Goal: Task Accomplishment & Management: Manage account settings

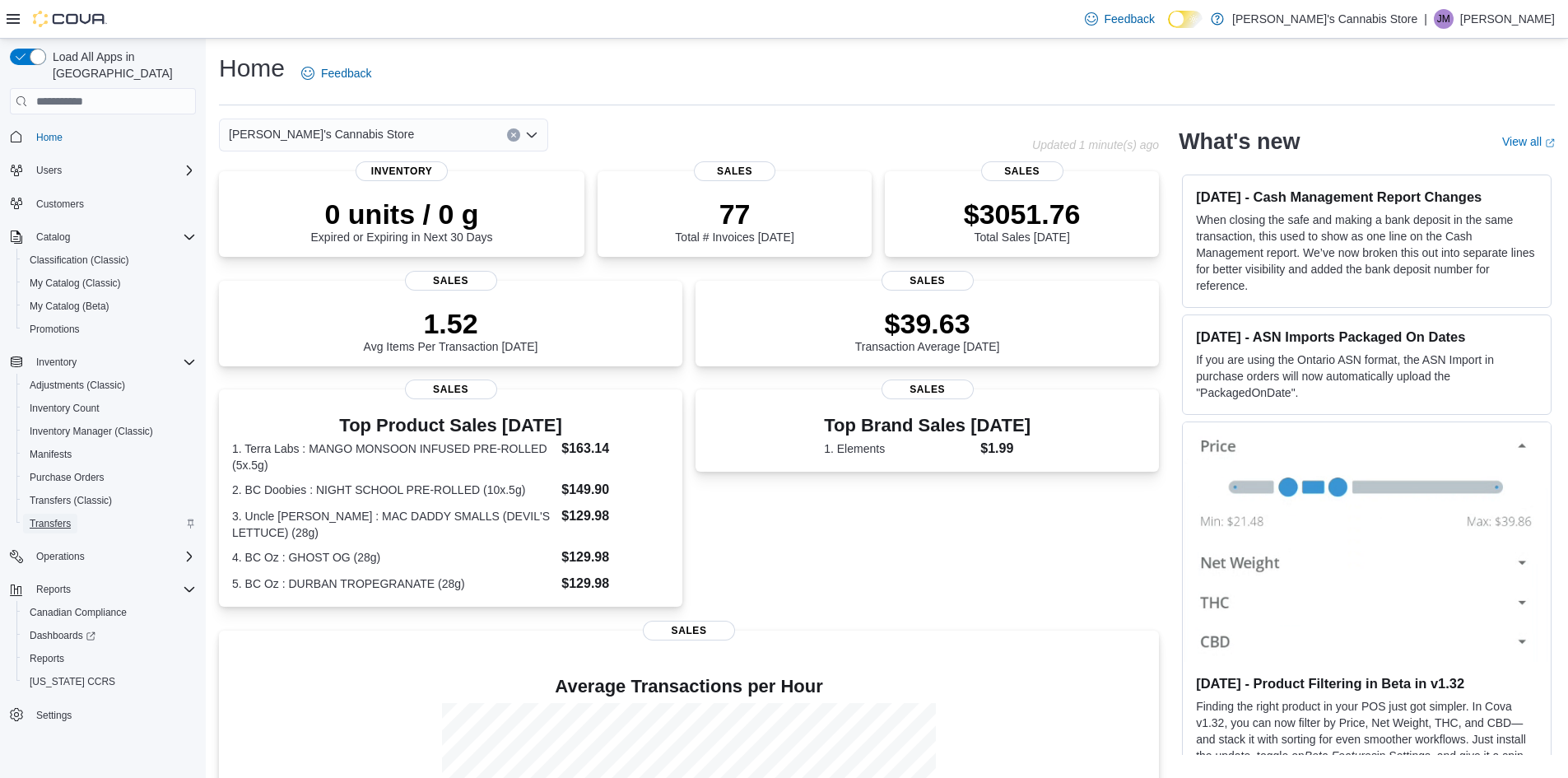
click at [61, 517] on span "Transfers" at bounding box center [50, 524] width 41 height 13
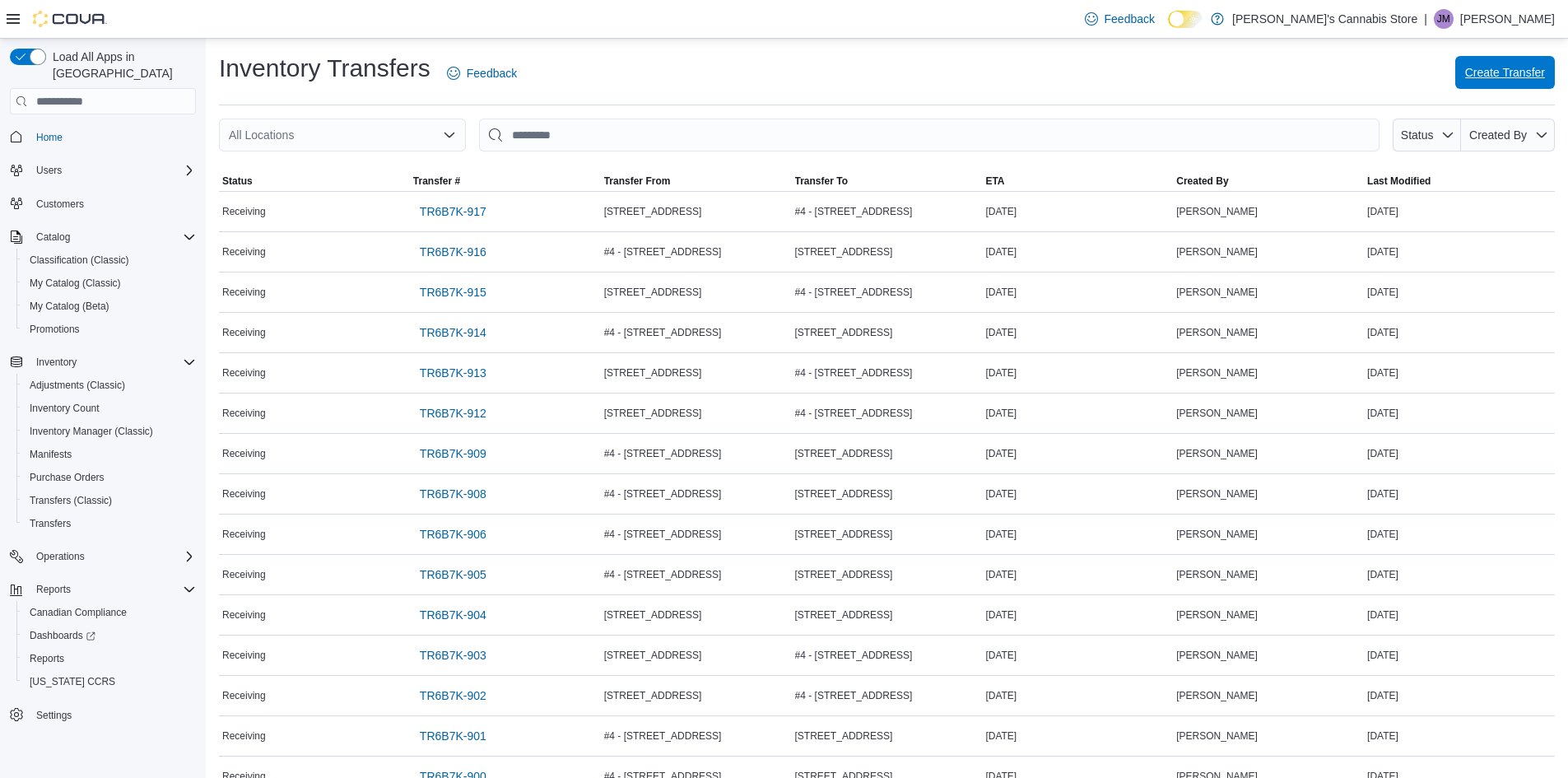
click at [1518, 79] on span "Create Transfer" at bounding box center [1504, 73] width 80 height 17
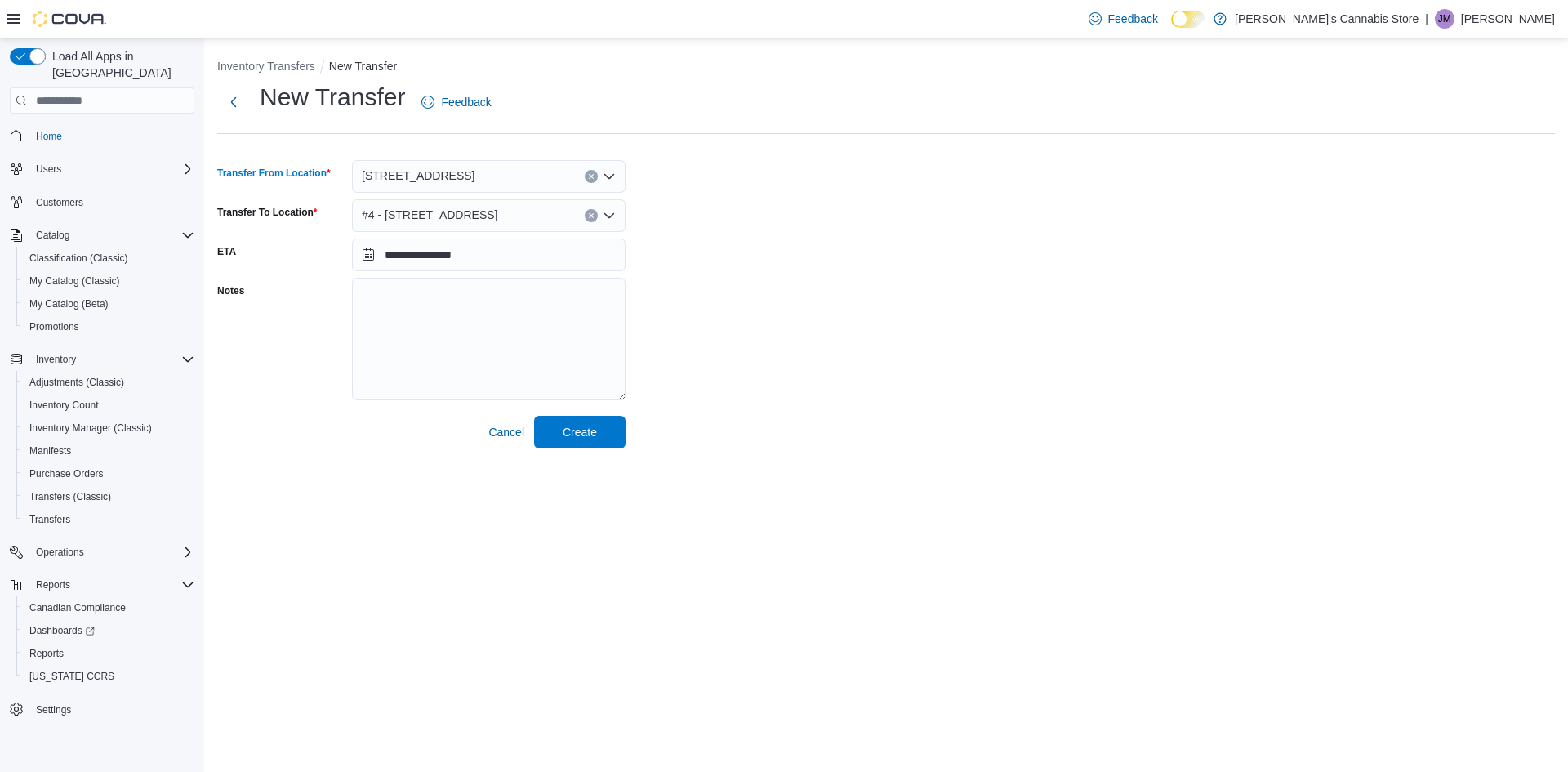
click at [591, 174] on icon "Clear input" at bounding box center [591, 176] width 7 height 7
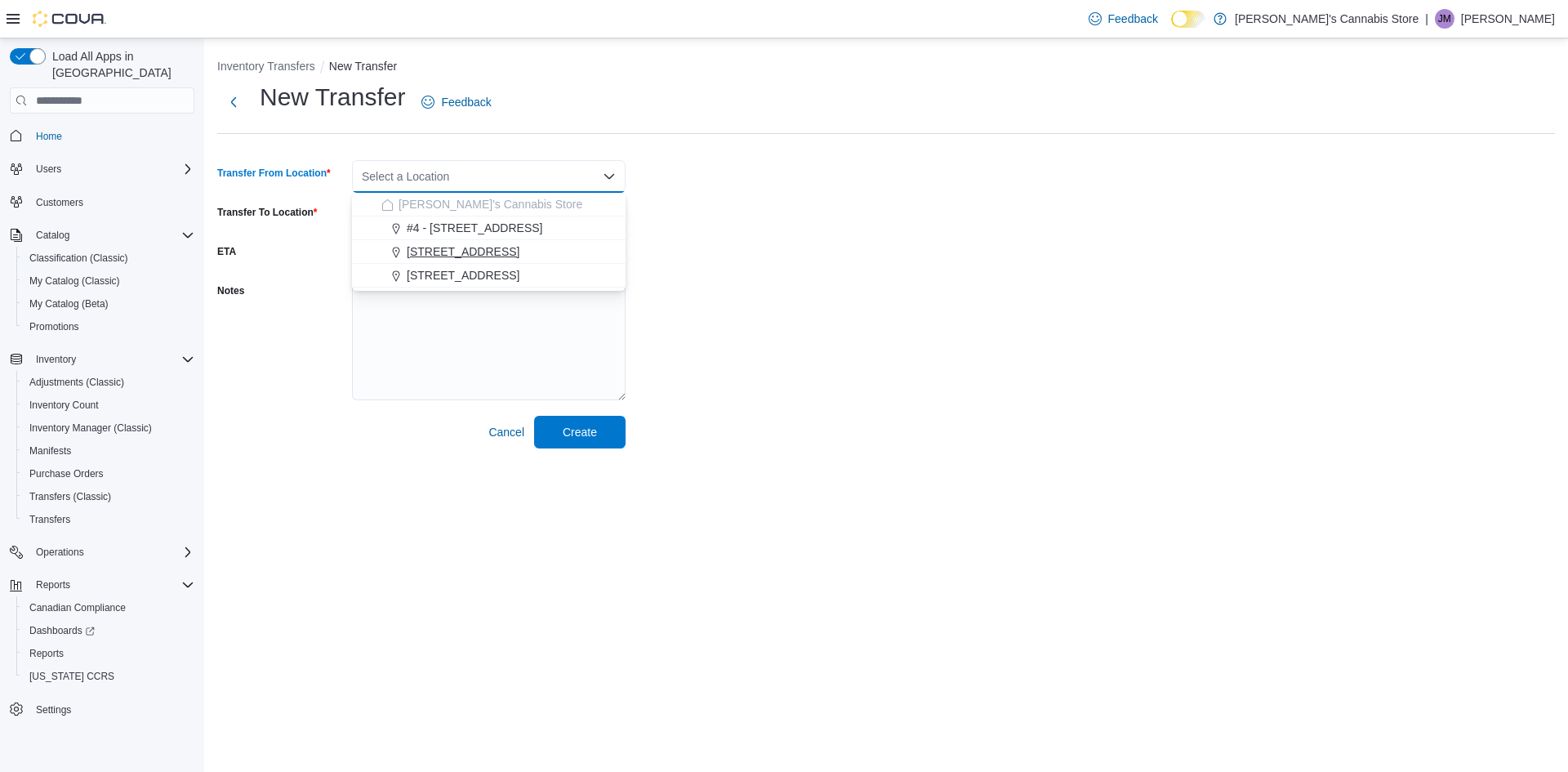
click at [460, 261] on button "[STREET_ADDRESS]" at bounding box center [489, 252] width 274 height 24
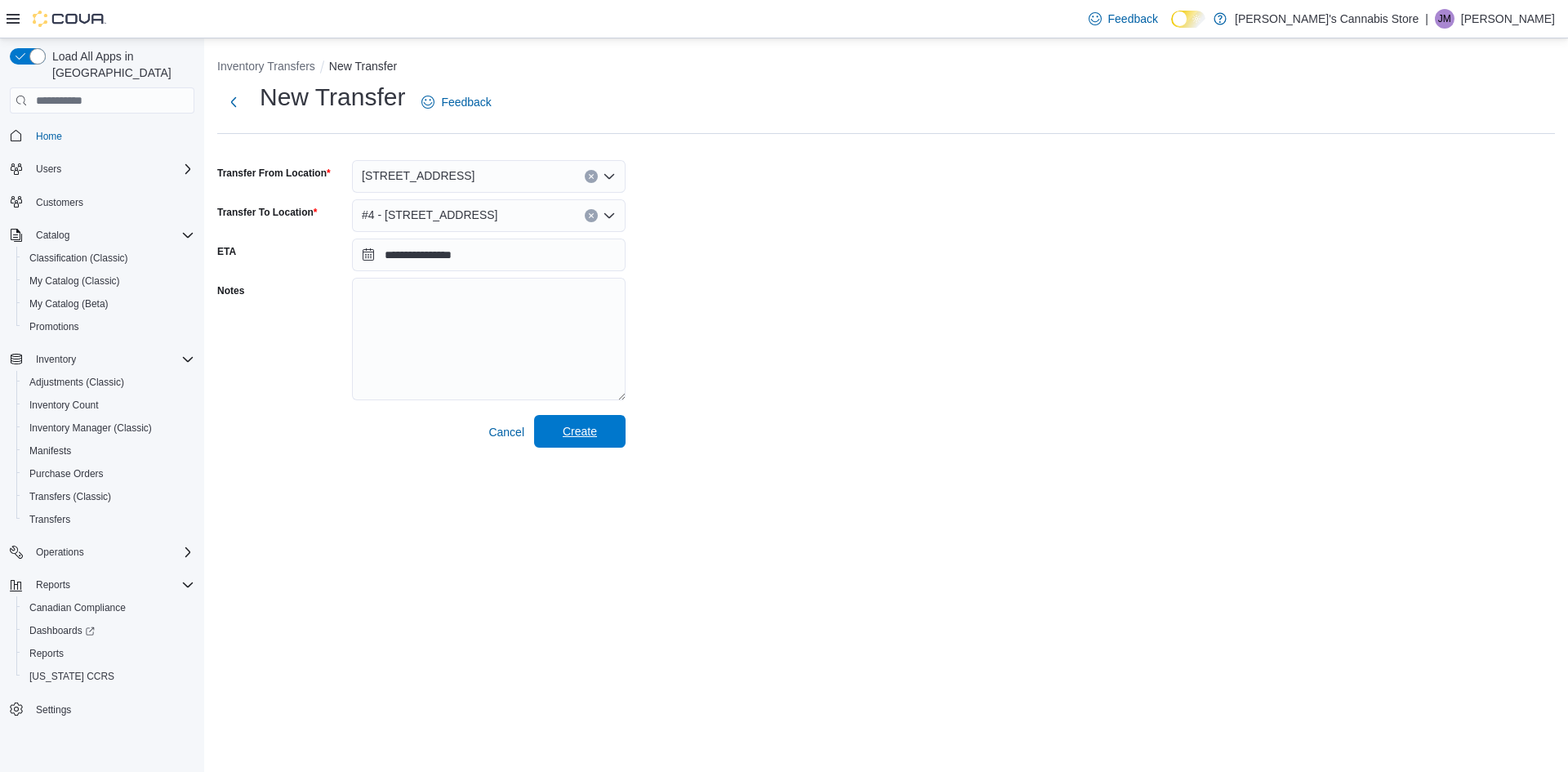
click at [589, 438] on span "Create" at bounding box center [580, 431] width 34 height 16
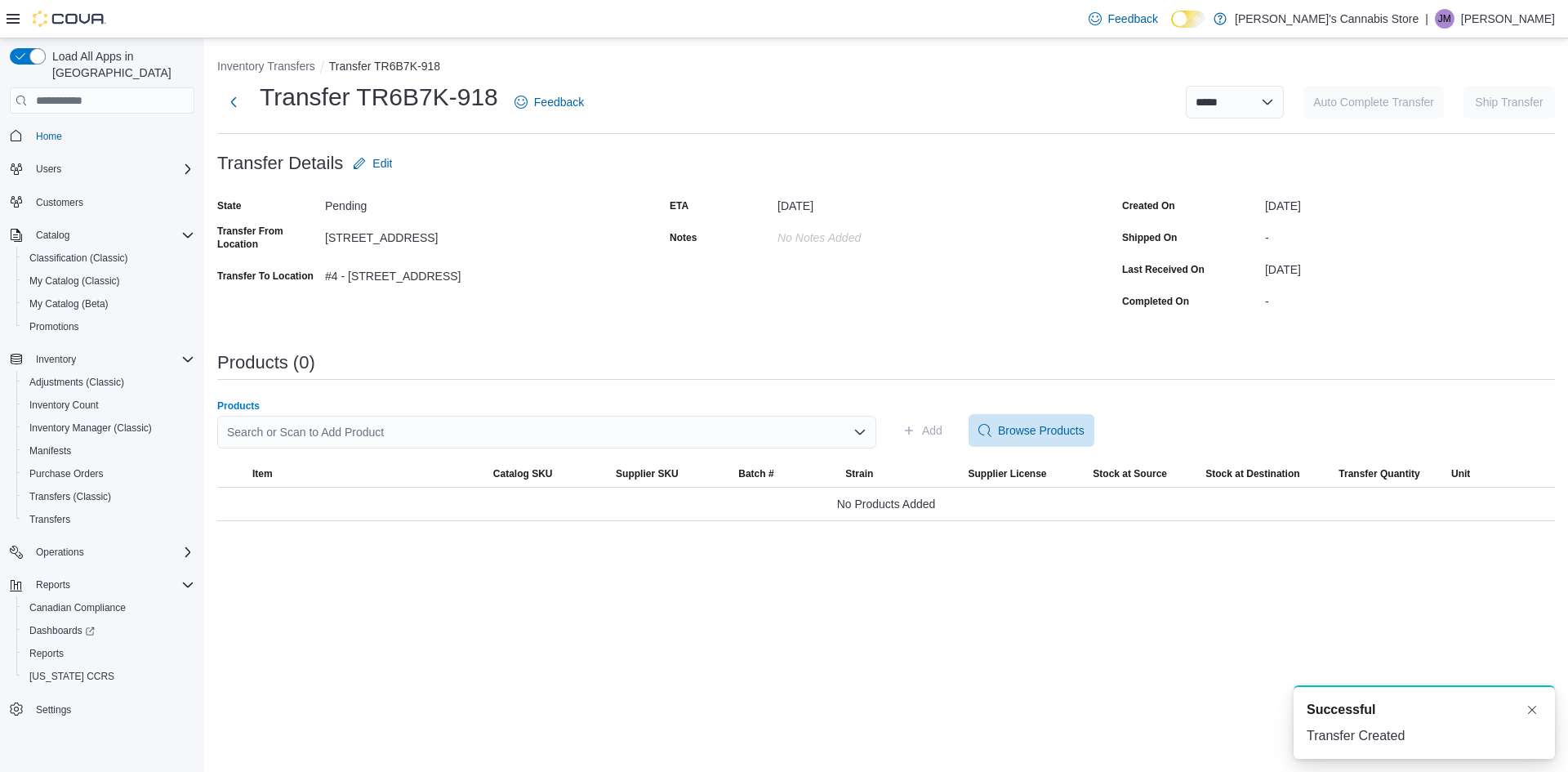
click at [394, 437] on div "Search or Scan to Add Product" at bounding box center [546, 432] width 659 height 33
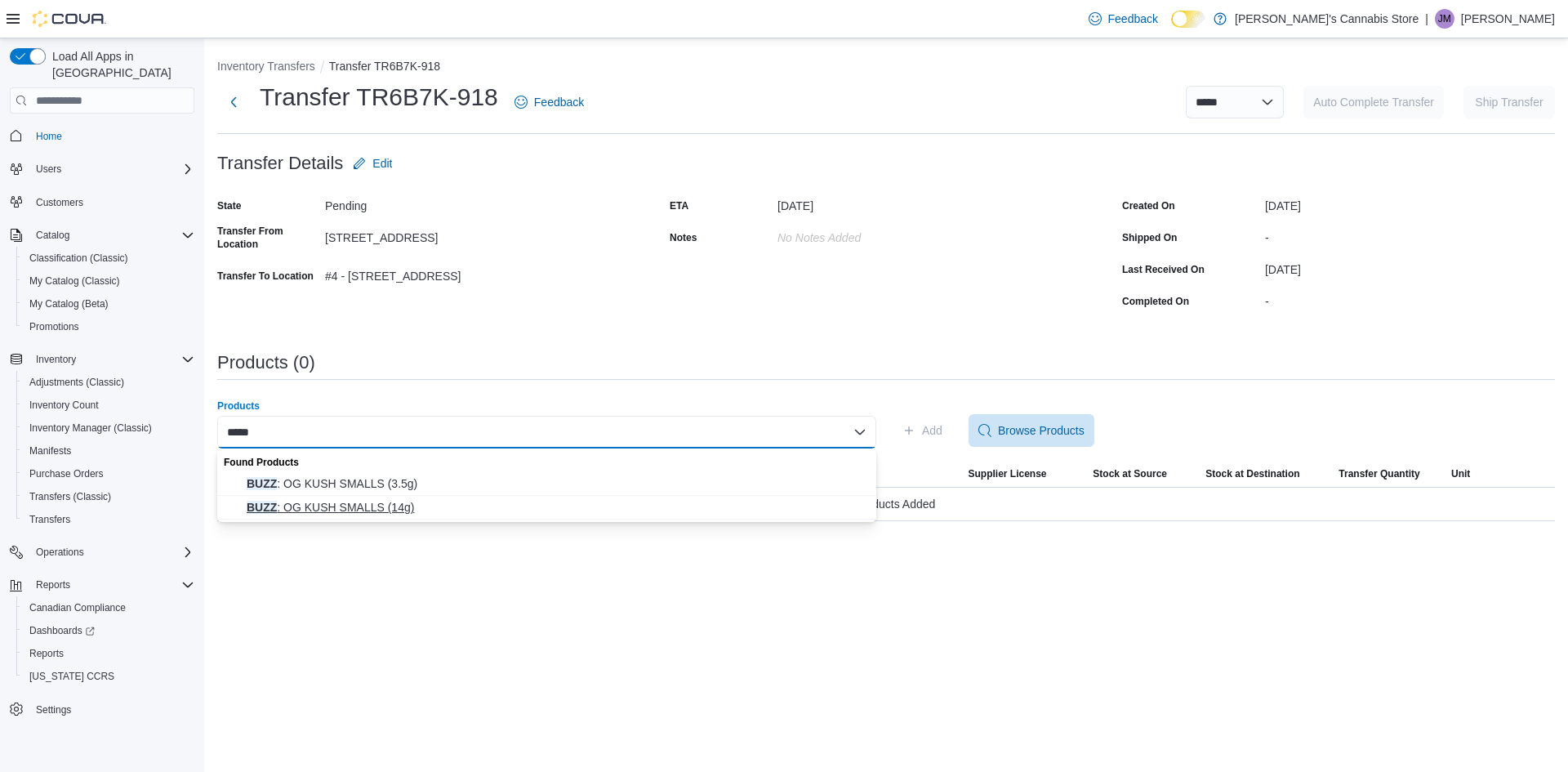
type input "****"
click at [409, 501] on span "BUZZ : OG KUSH SMALLS (14g)" at bounding box center [556, 507] width 620 height 16
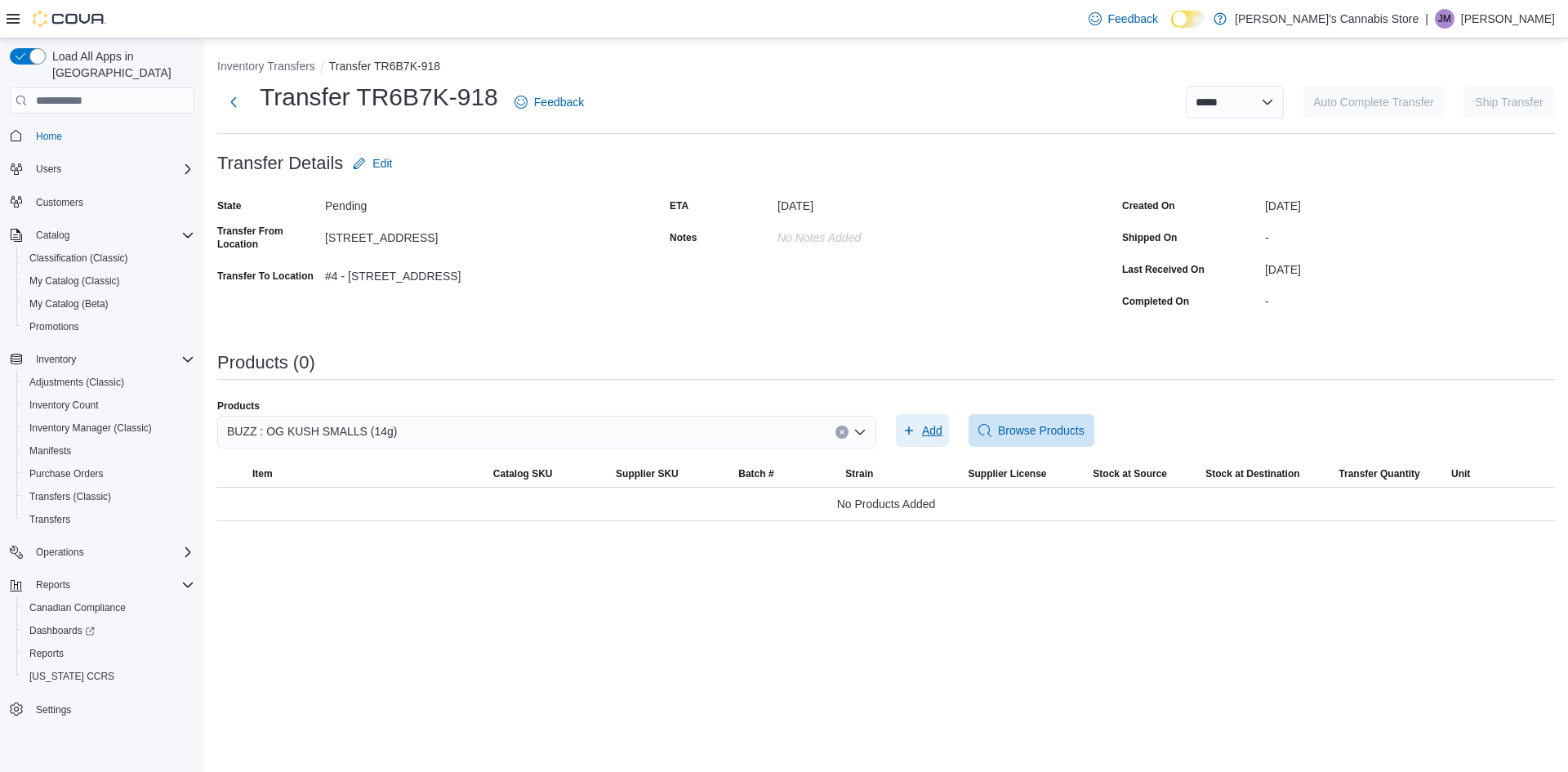
click at [931, 434] on span "Add" at bounding box center [931, 430] width 20 height 16
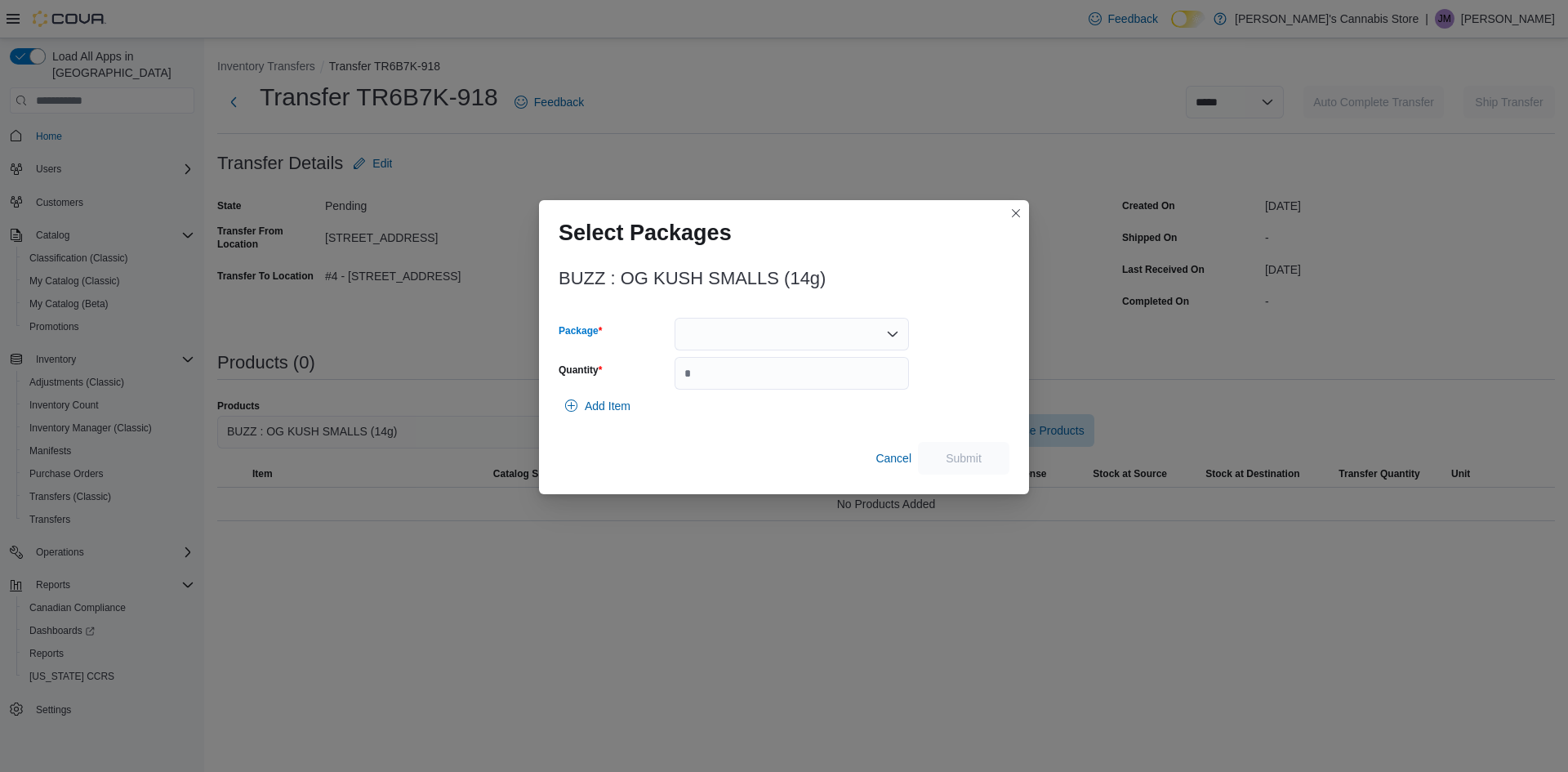
click at [763, 335] on div at bounding box center [791, 334] width 234 height 33
click at [763, 379] on span "000037" at bounding box center [801, 386] width 195 height 16
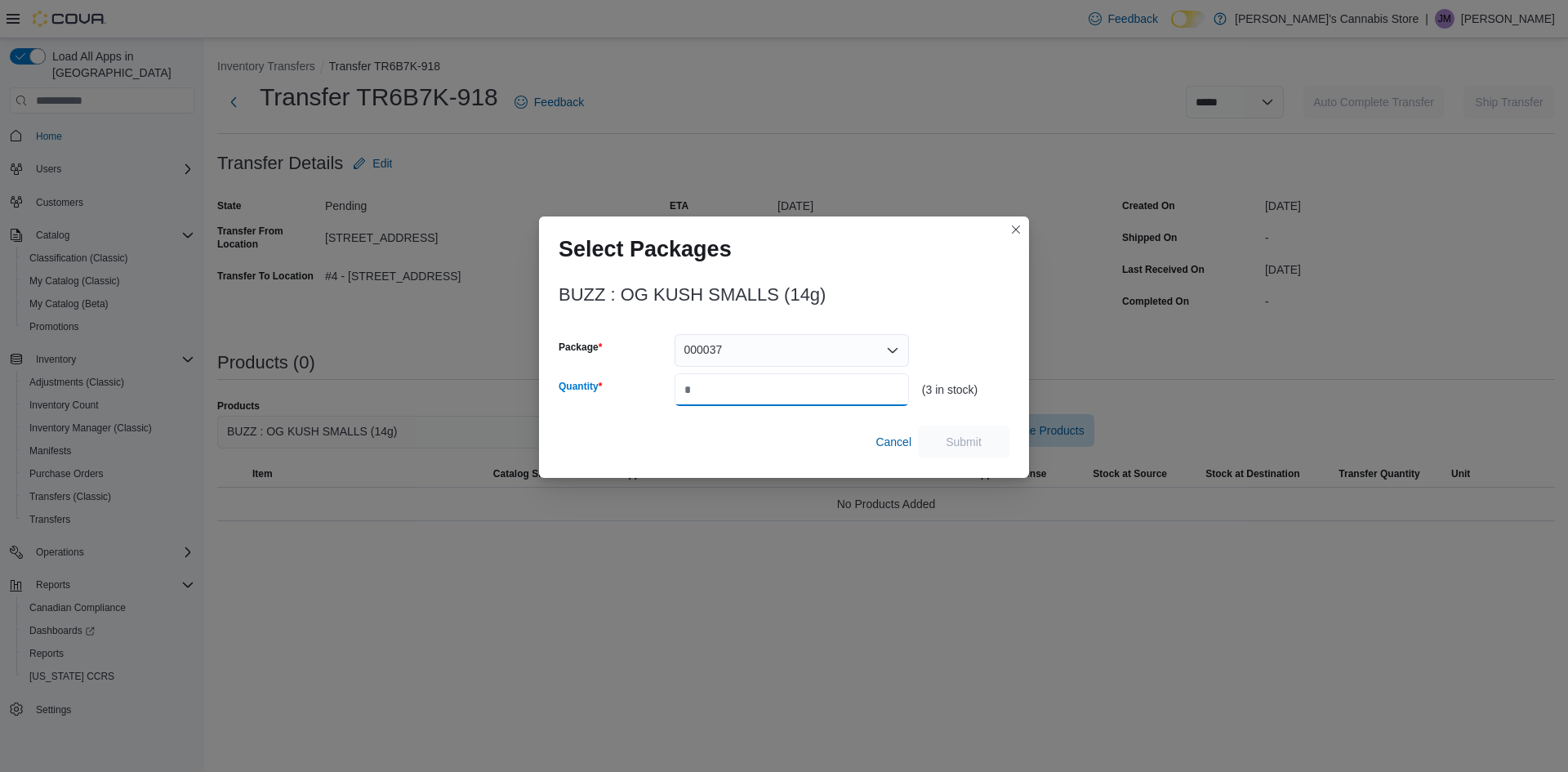
click at [761, 390] on input "Quantity" at bounding box center [791, 390] width 234 height 33
type input "**"
click at [954, 438] on span "Submit" at bounding box center [963, 441] width 36 height 16
click at [1018, 231] on button "Closes this modal window" at bounding box center [1016, 229] width 20 height 20
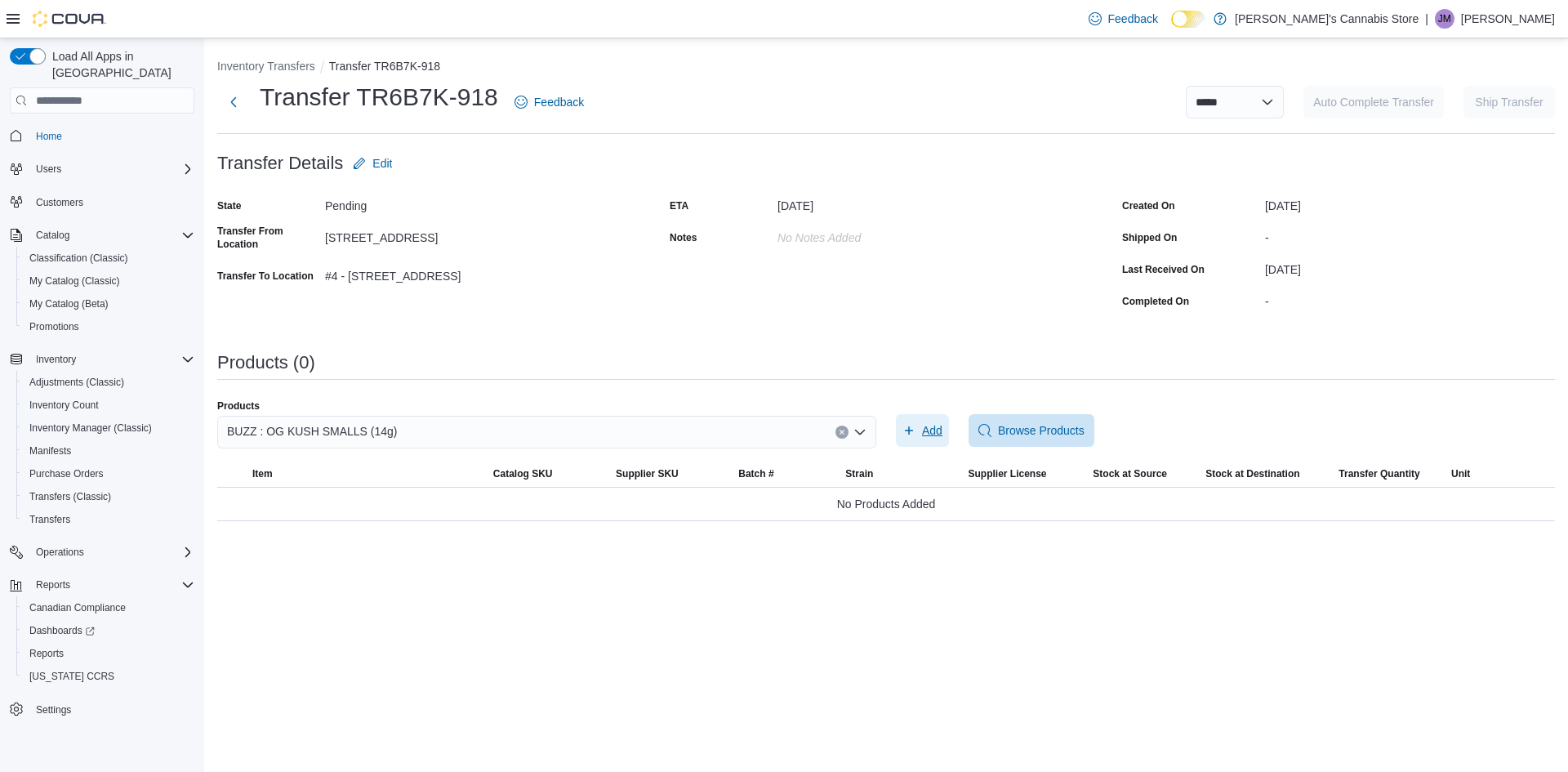
click at [939, 430] on span "Add" at bounding box center [931, 430] width 20 height 16
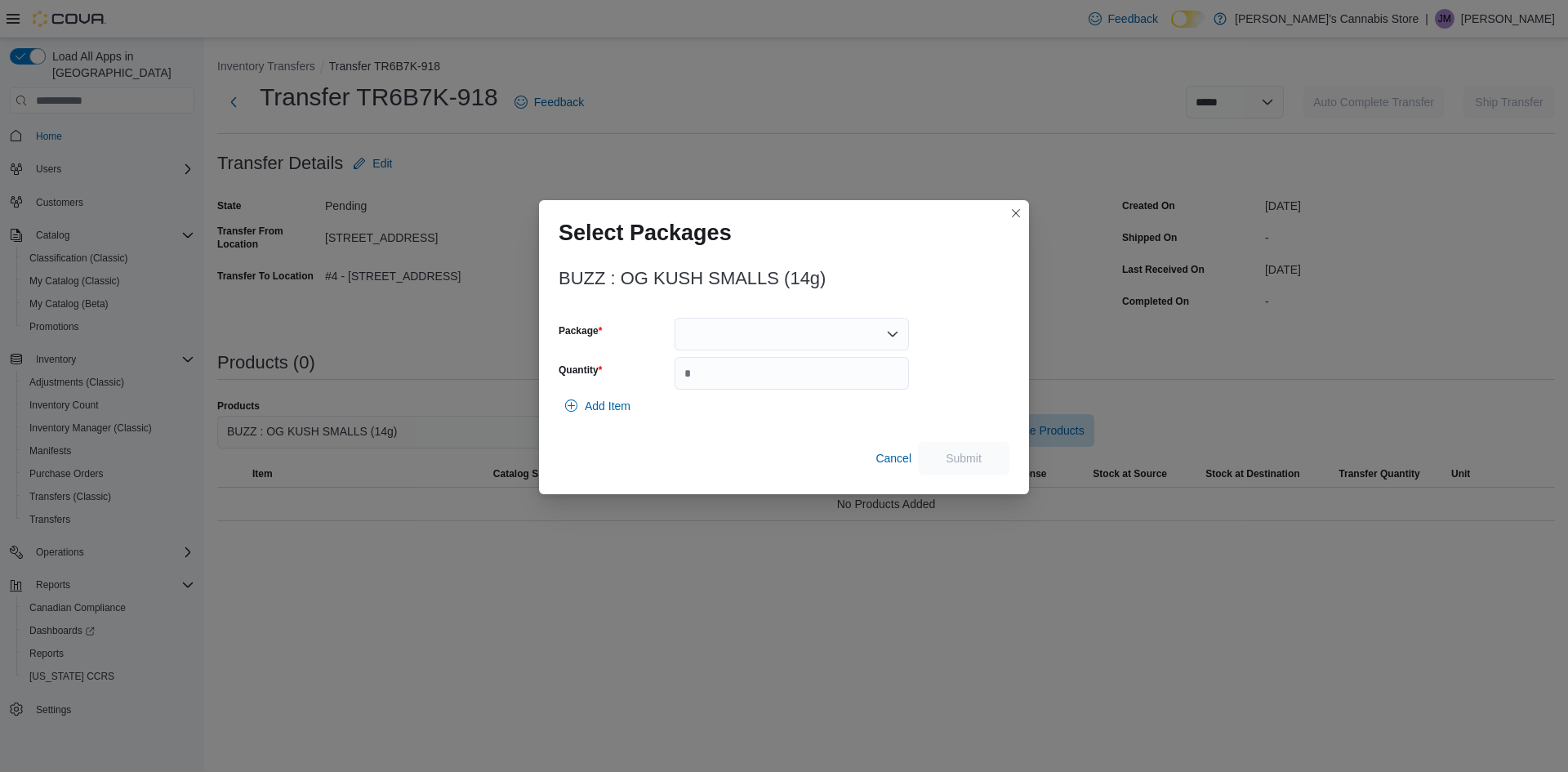
click at [816, 333] on div at bounding box center [791, 334] width 234 height 33
click at [722, 391] on span "000037" at bounding box center [801, 386] width 195 height 16
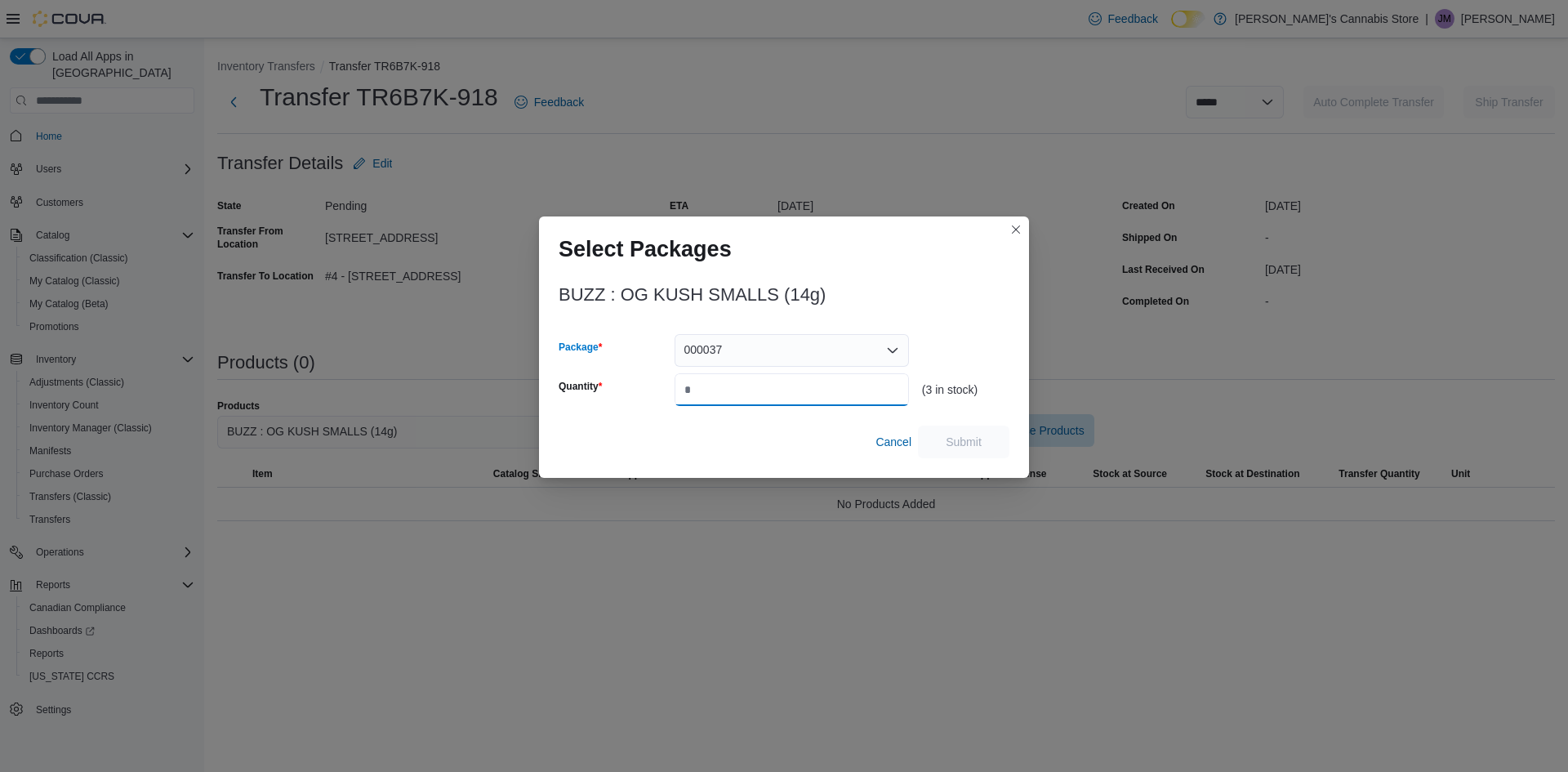
click at [736, 392] on input "Quantity" at bounding box center [791, 390] width 234 height 33
type input "*"
click at [966, 431] on span "Submit" at bounding box center [963, 441] width 72 height 33
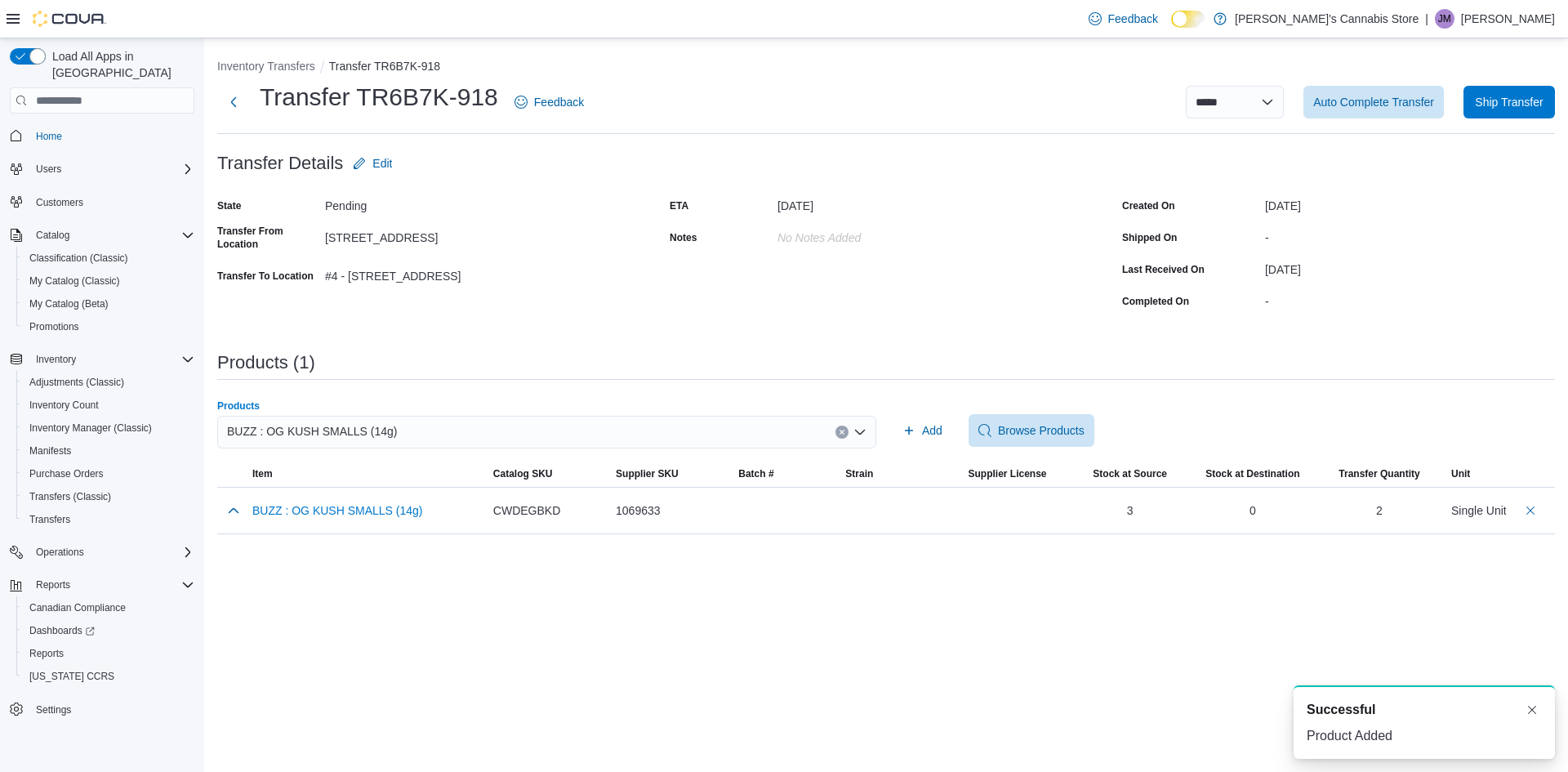
click at [435, 444] on div "BUZZ : OG KUSH SMALLS (14g)" at bounding box center [546, 432] width 659 height 33
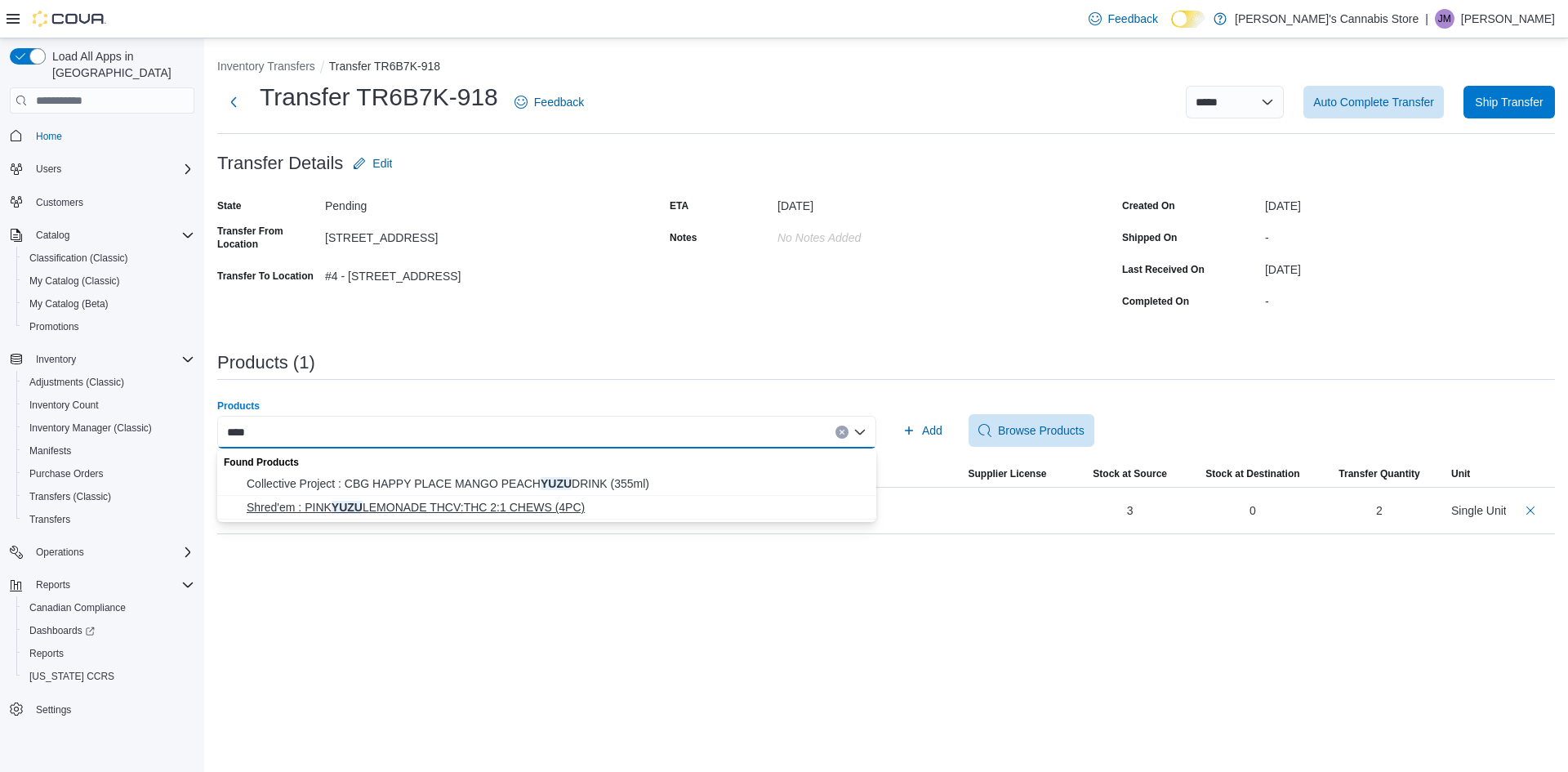
type input "****"
click at [490, 504] on span "Shred'em : PINK YUZU LEMONADE THCV:THC 2:1 CHEWS (4PC)" at bounding box center [556, 507] width 620 height 16
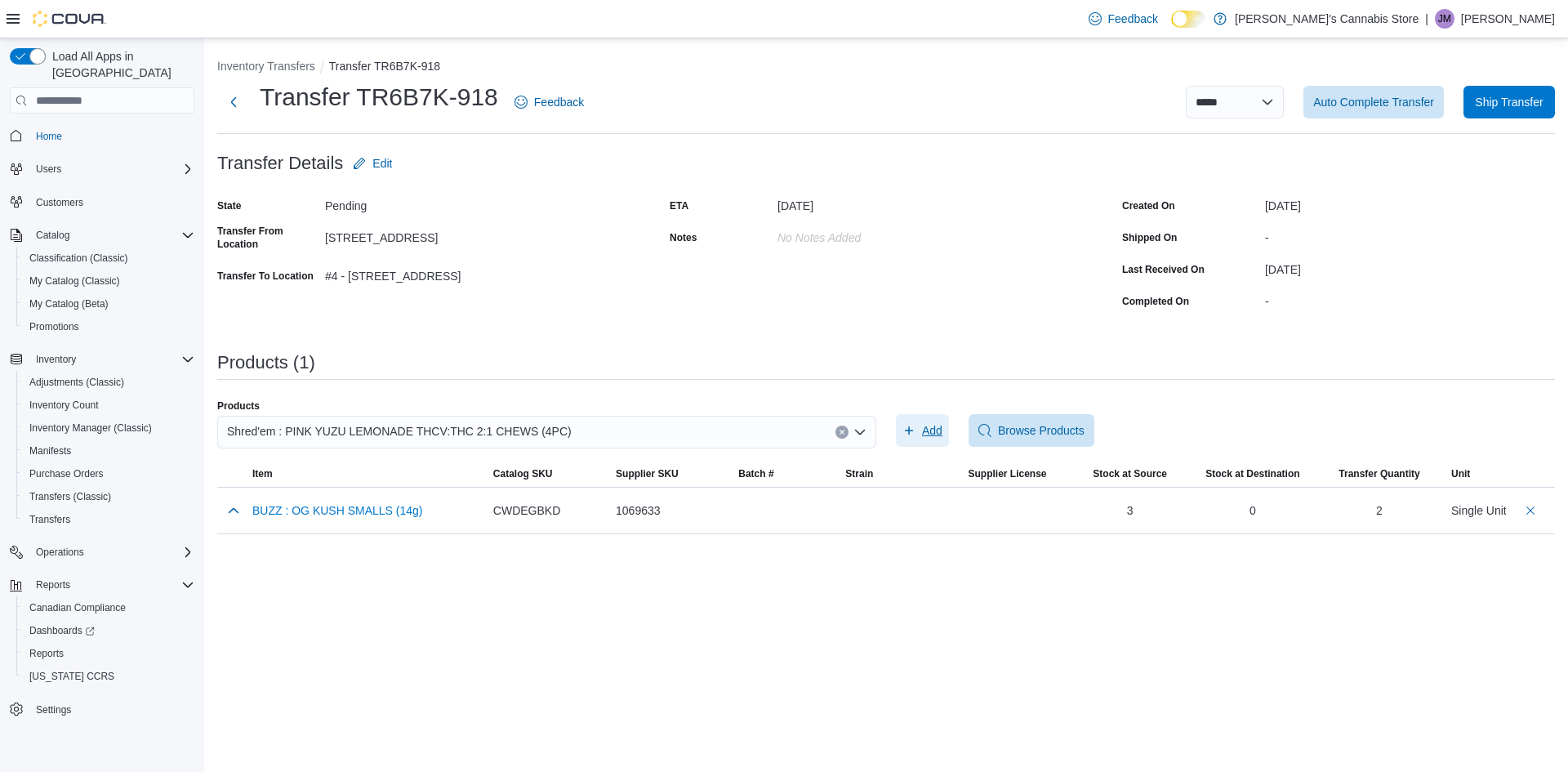
click at [931, 425] on span "Add" at bounding box center [931, 430] width 20 height 16
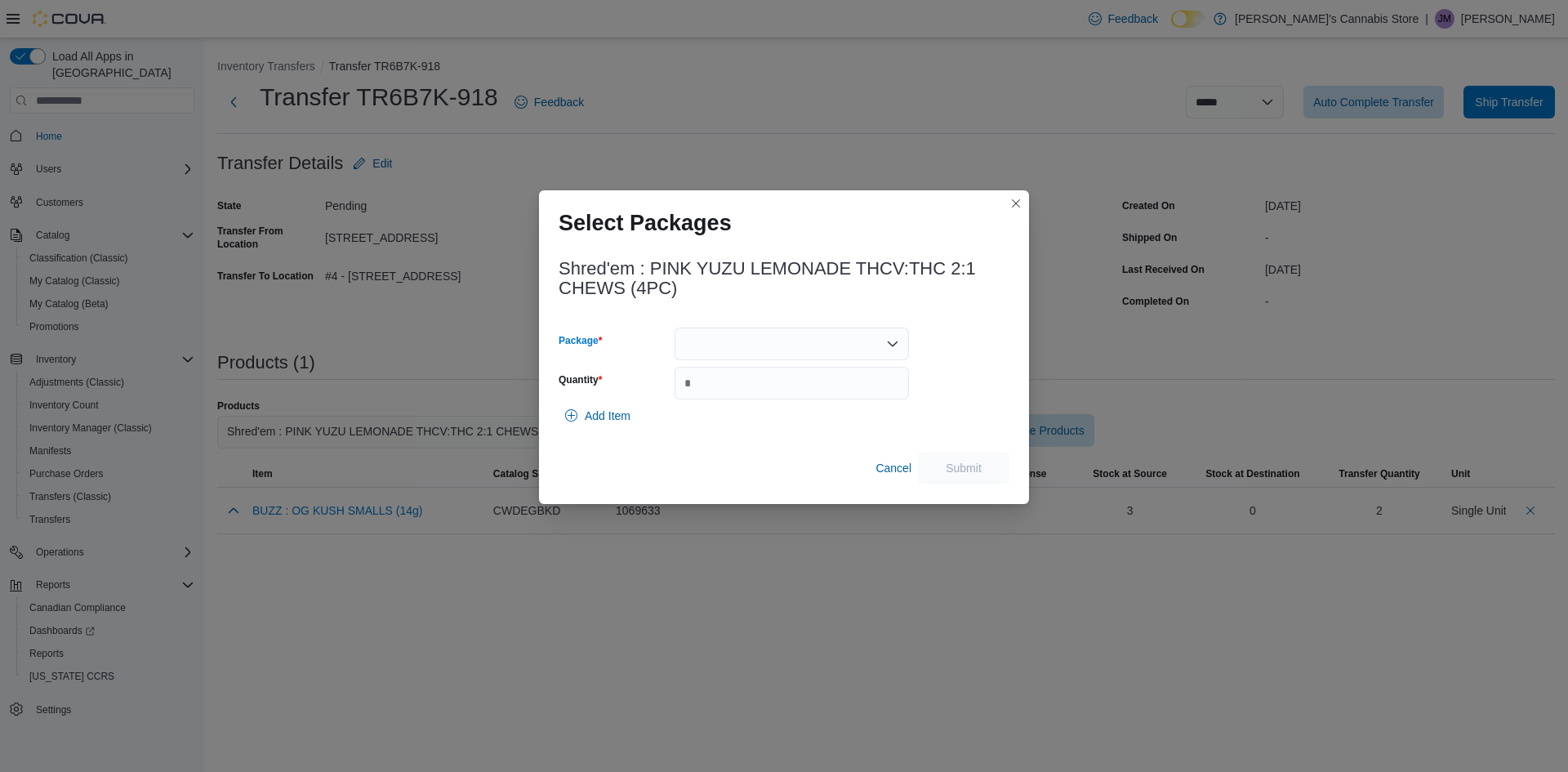
click at [727, 337] on div at bounding box center [791, 344] width 234 height 33
click at [734, 411] on span "20518250610" at bounding box center [801, 419] width 195 height 16
click at [754, 384] on input "Quantity" at bounding box center [791, 384] width 234 height 33
type input "*"
click at [955, 469] on span "Submit" at bounding box center [963, 467] width 36 height 16
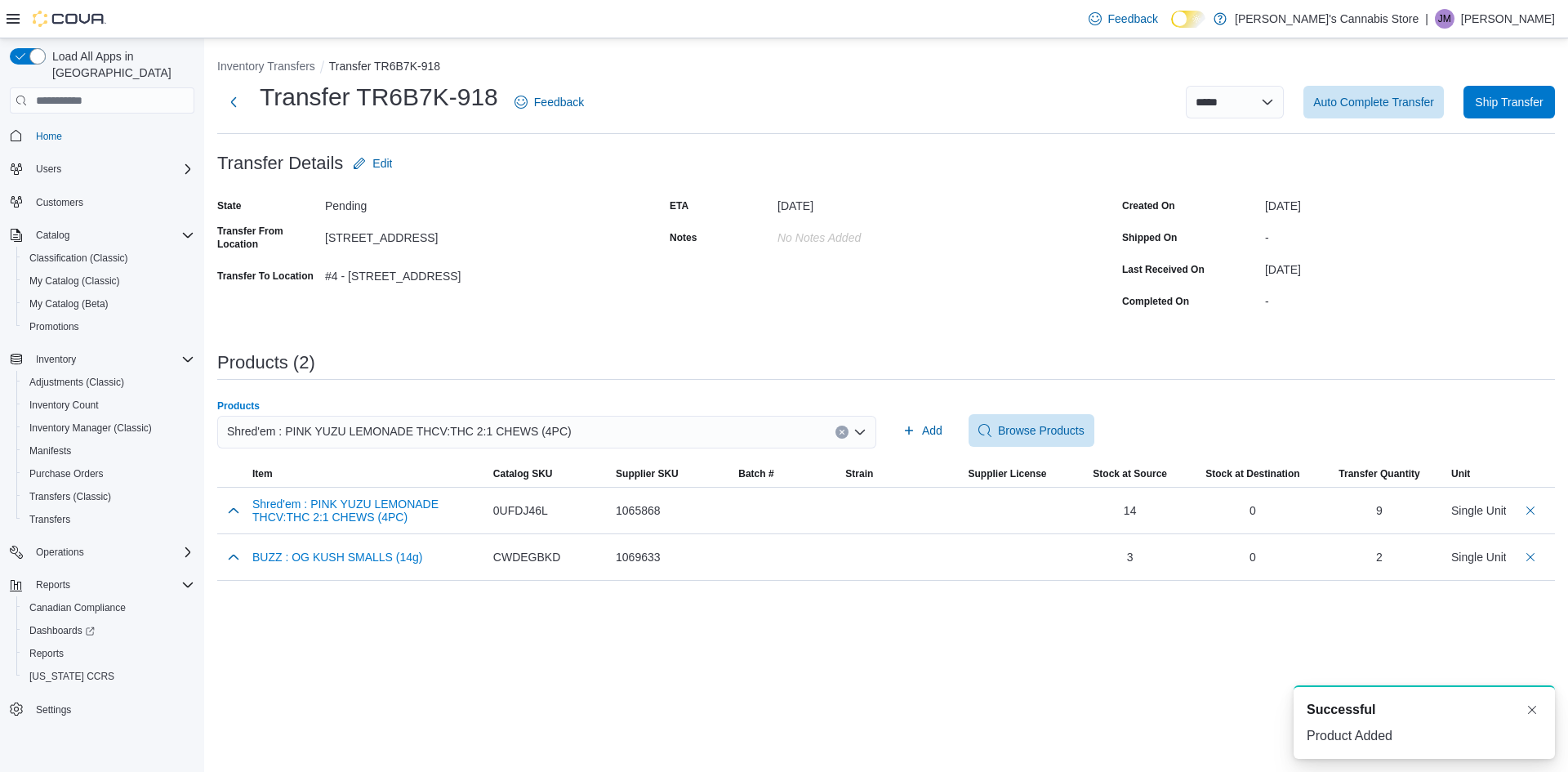
click at [365, 434] on span "Shred'em : PINK YUZU LEMONADE THCV:THC 2:1 CHEWS (4PC)" at bounding box center [399, 431] width 345 height 20
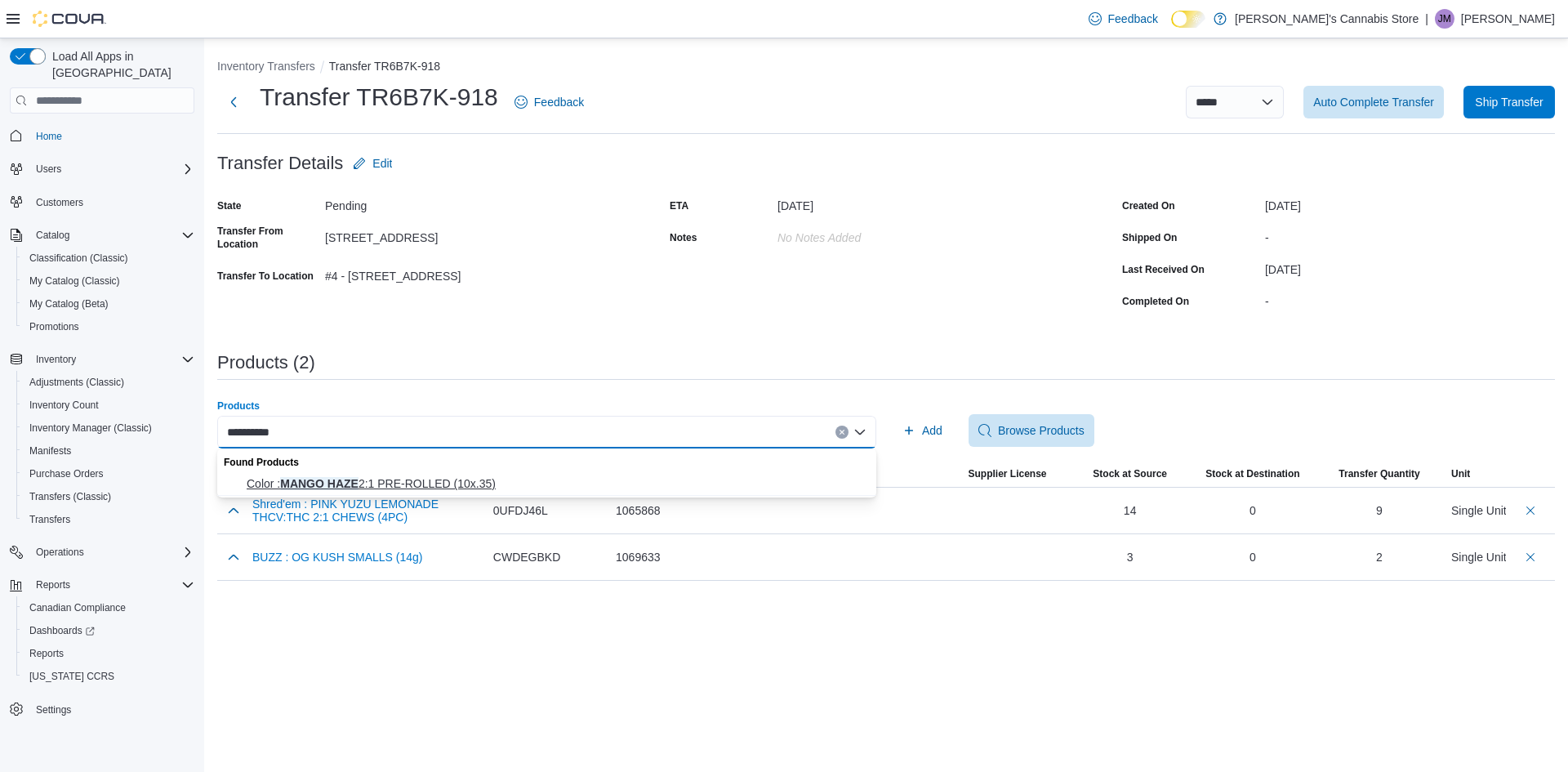
type input "**********"
click at [460, 480] on span "Color : MANGO HAZE 2:1 PRE-ROLLED (10x.35)" at bounding box center [556, 484] width 620 height 16
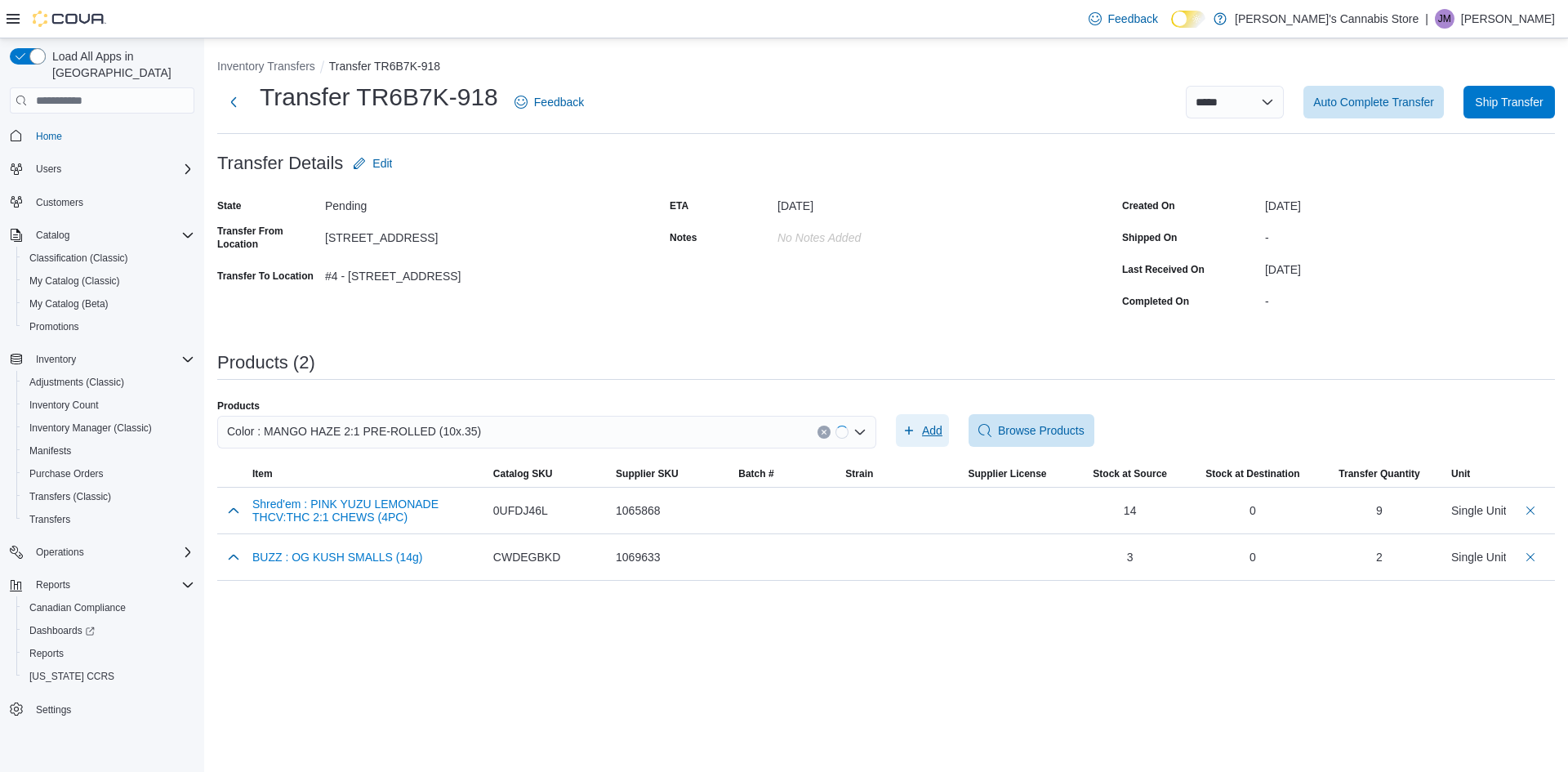
click at [926, 431] on span "Add" at bounding box center [931, 430] width 20 height 16
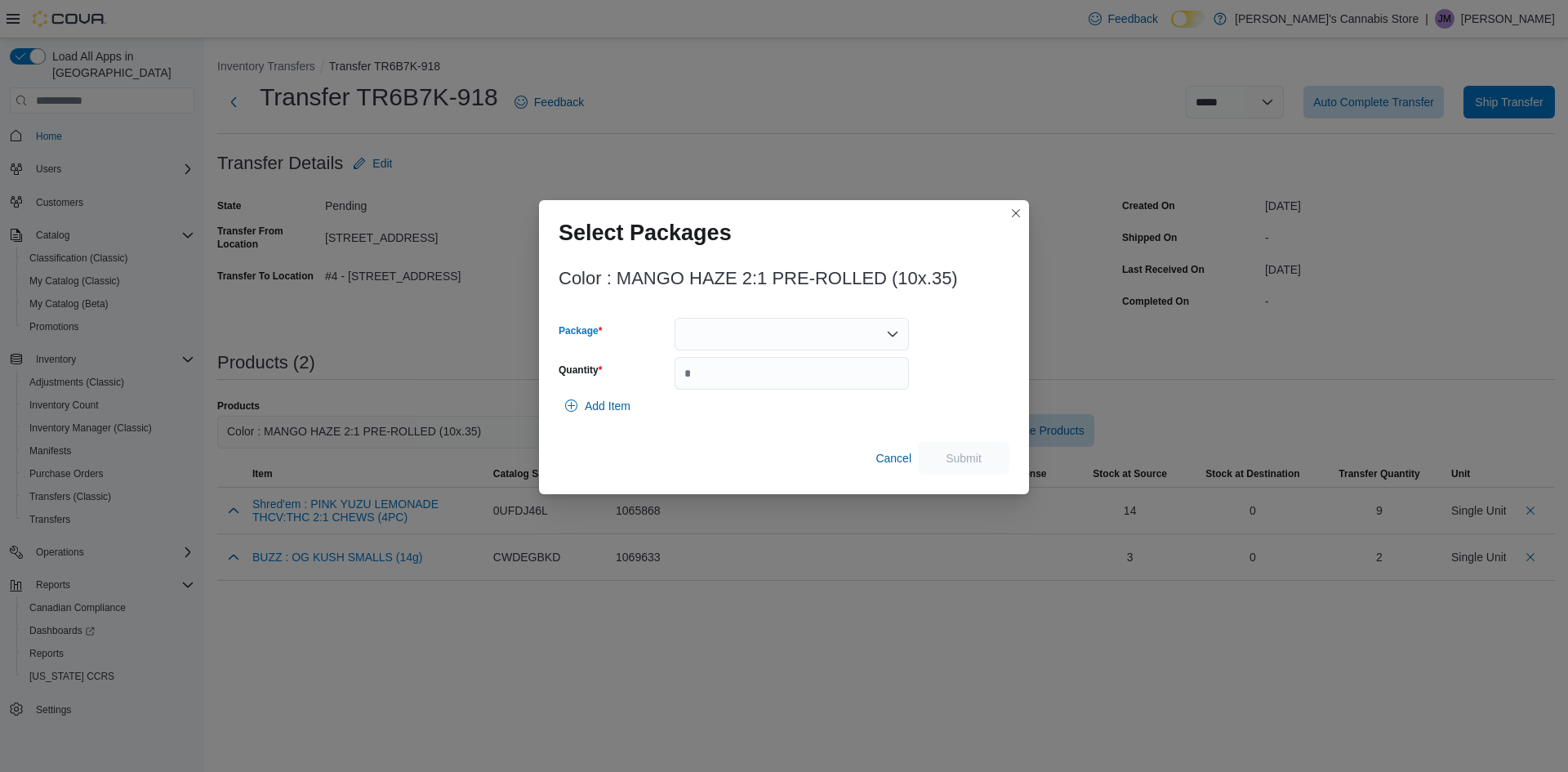
click at [787, 335] on div at bounding box center [791, 334] width 234 height 33
click at [754, 377] on button "L250800056" at bounding box center [791, 386] width 234 height 24
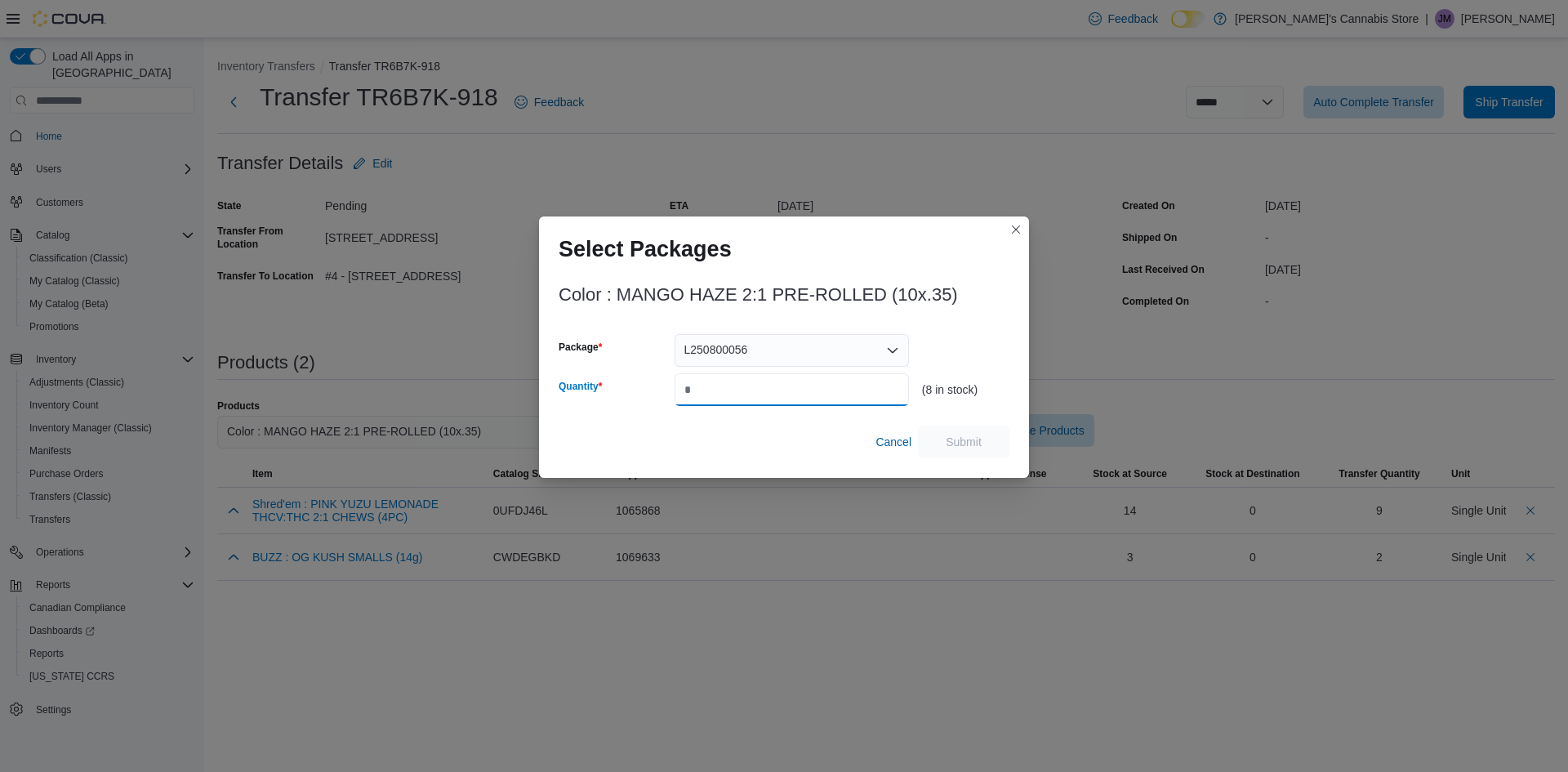
click at [750, 391] on input "Quantity" at bounding box center [791, 390] width 234 height 33
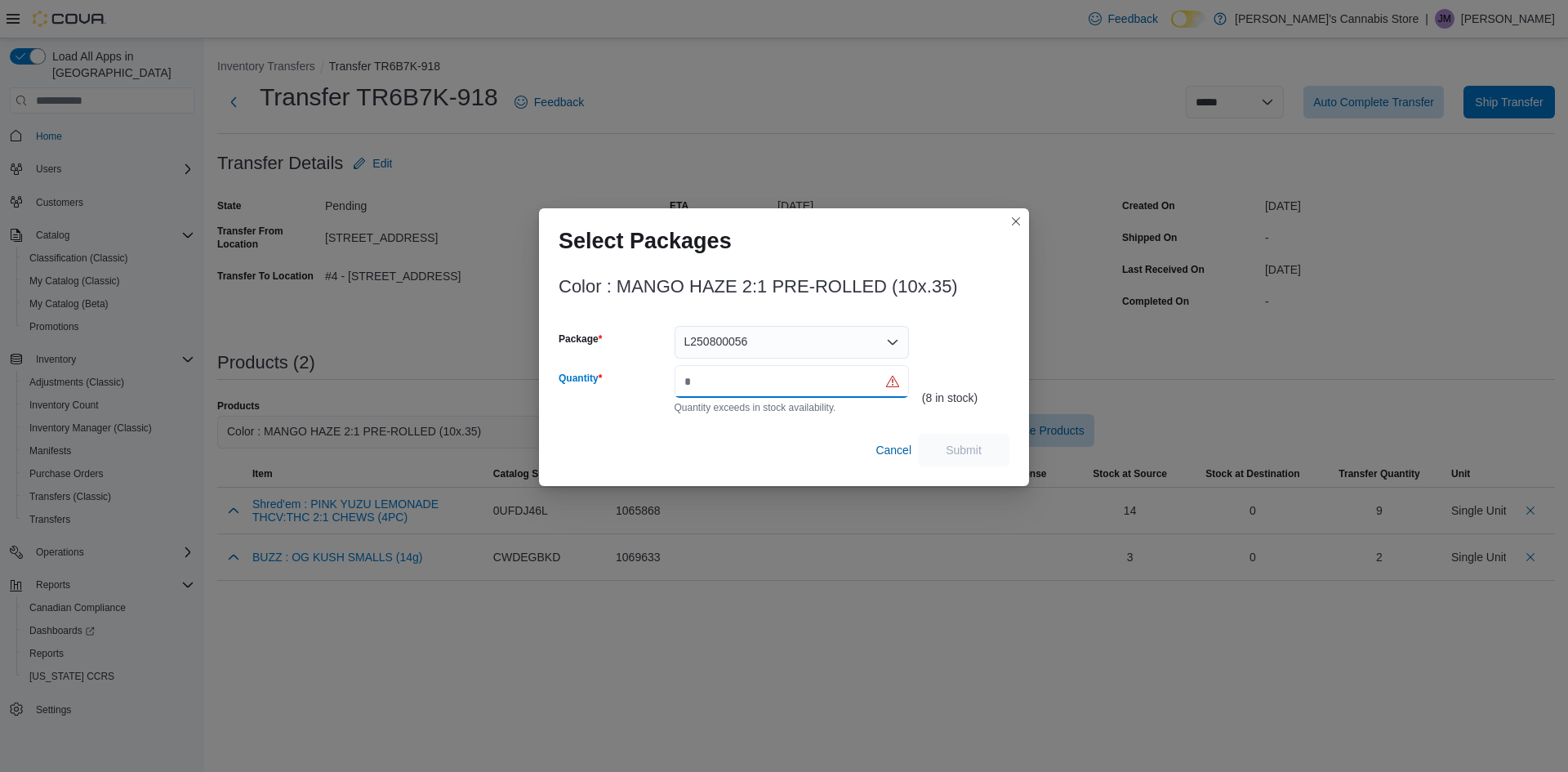
type input "*"
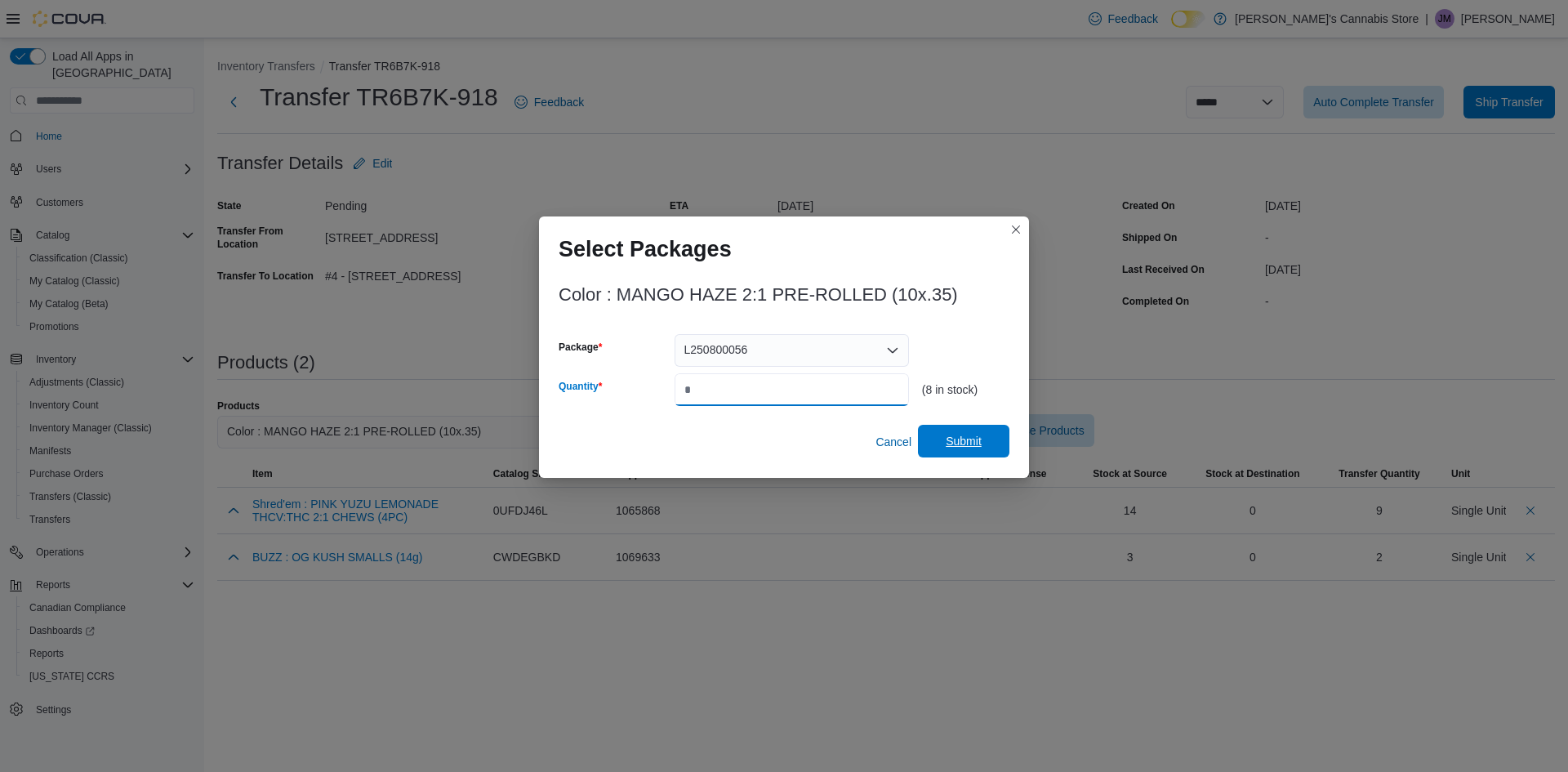
type input "*"
click at [961, 438] on span "Submit" at bounding box center [963, 441] width 36 height 16
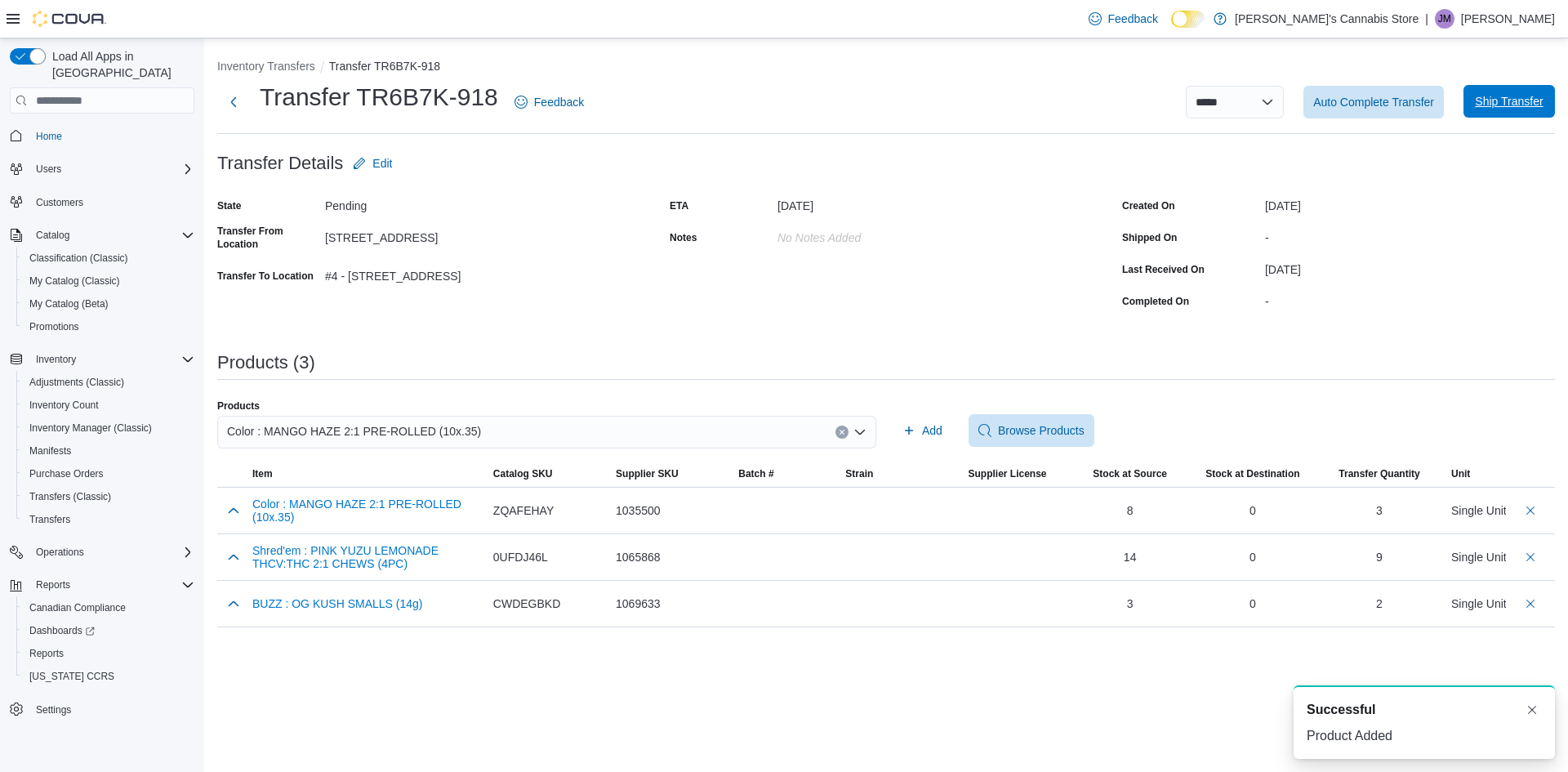
click at [1493, 110] on span "Ship Transfer" at bounding box center [1508, 102] width 68 height 16
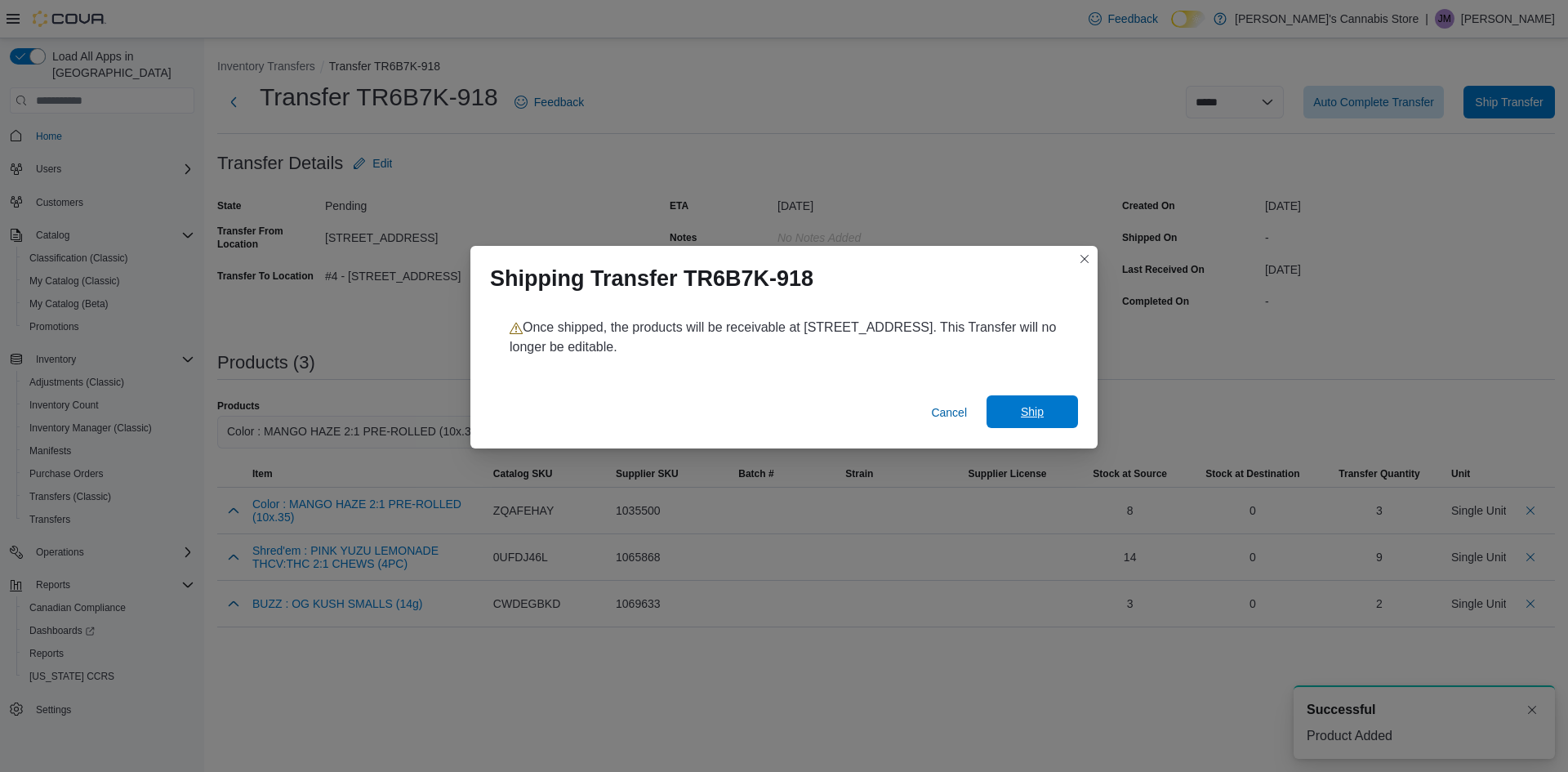
click at [1029, 408] on span "Ship" at bounding box center [1032, 411] width 23 height 16
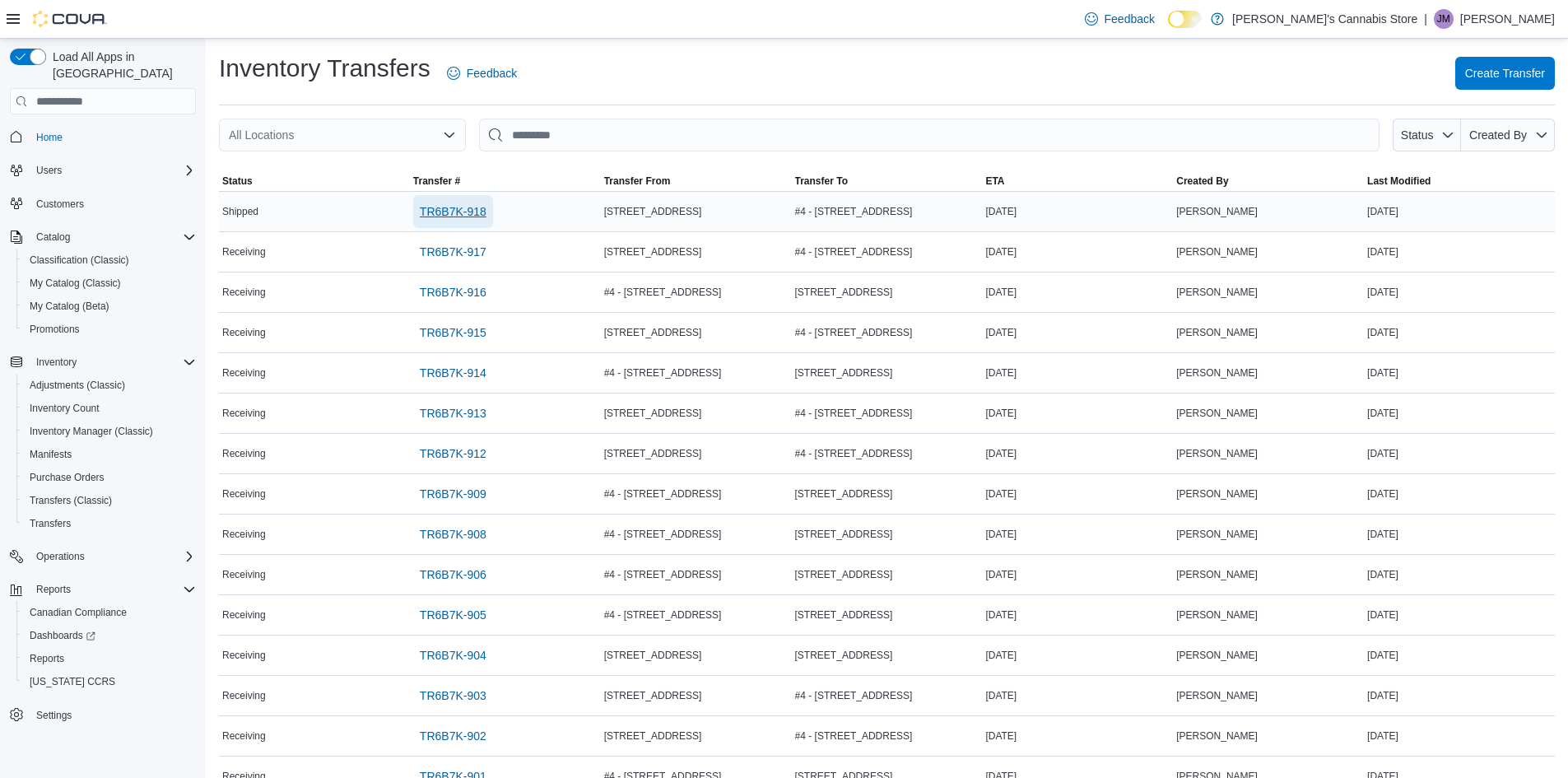
click at [469, 221] on span "TR6B7K-918" at bounding box center [452, 211] width 67 height 33
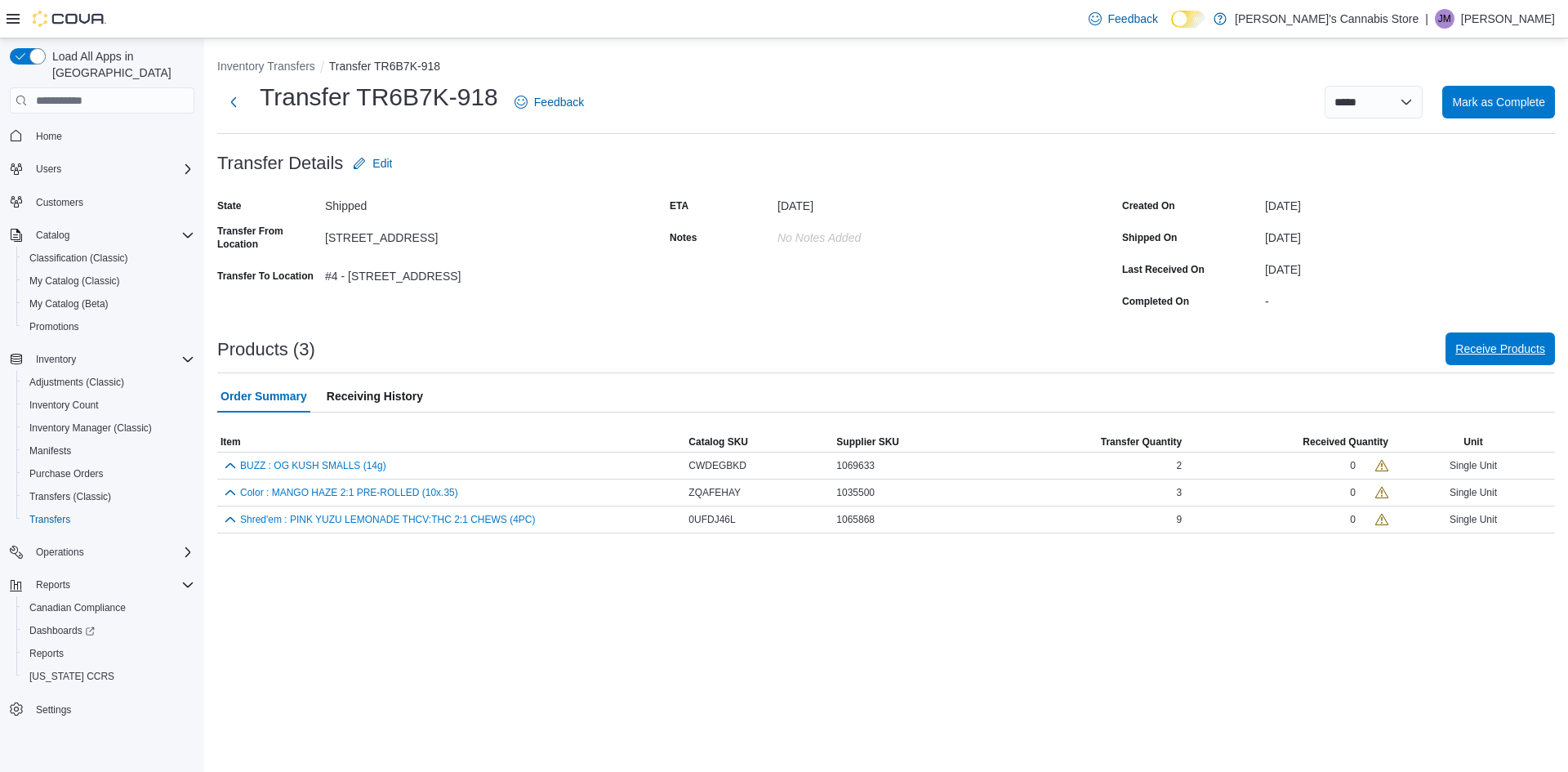
click at [1506, 352] on span "Receive Products" at bounding box center [1500, 349] width 90 height 16
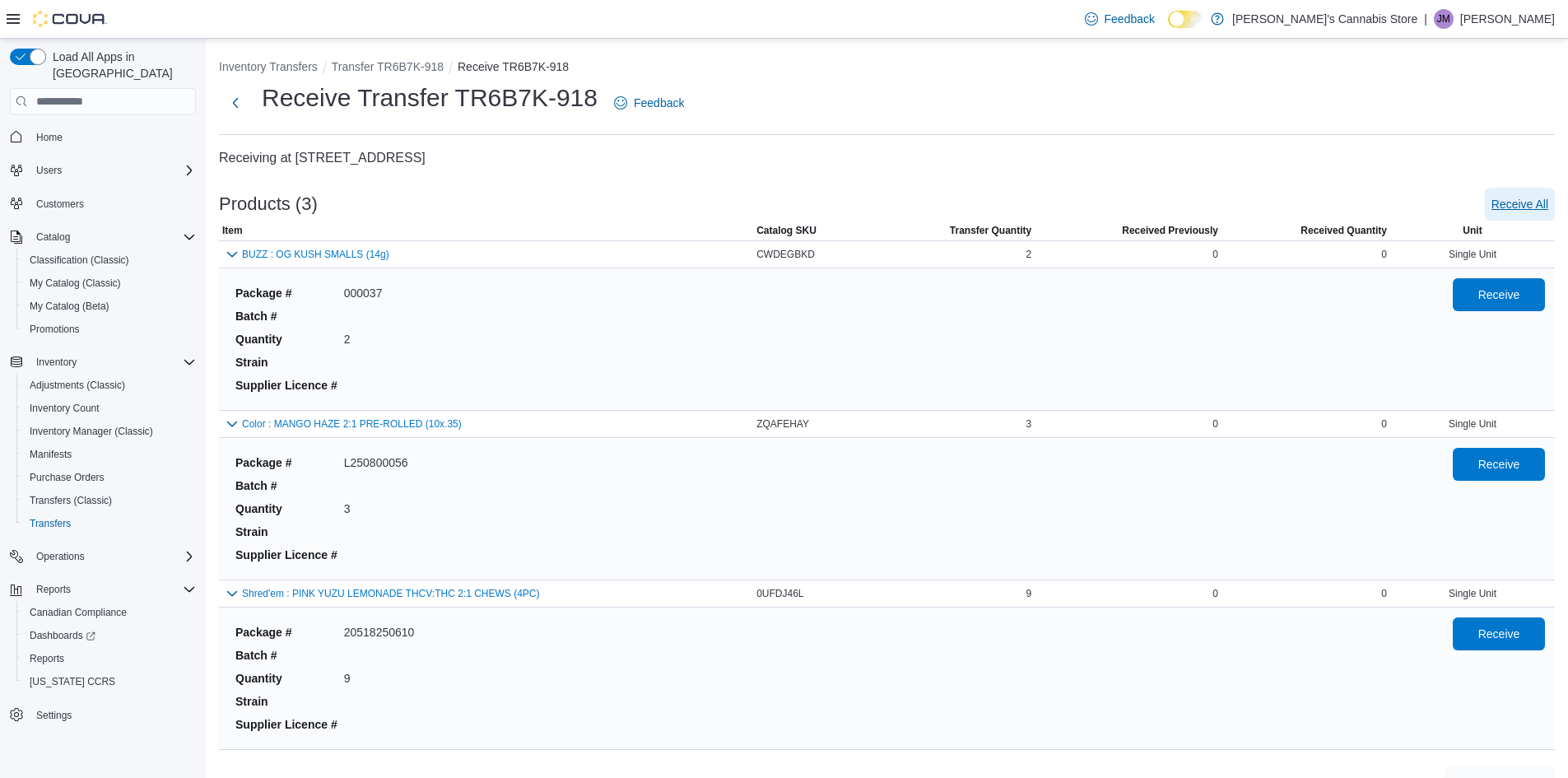
click at [1533, 198] on span "Receive All" at bounding box center [1519, 204] width 57 height 17
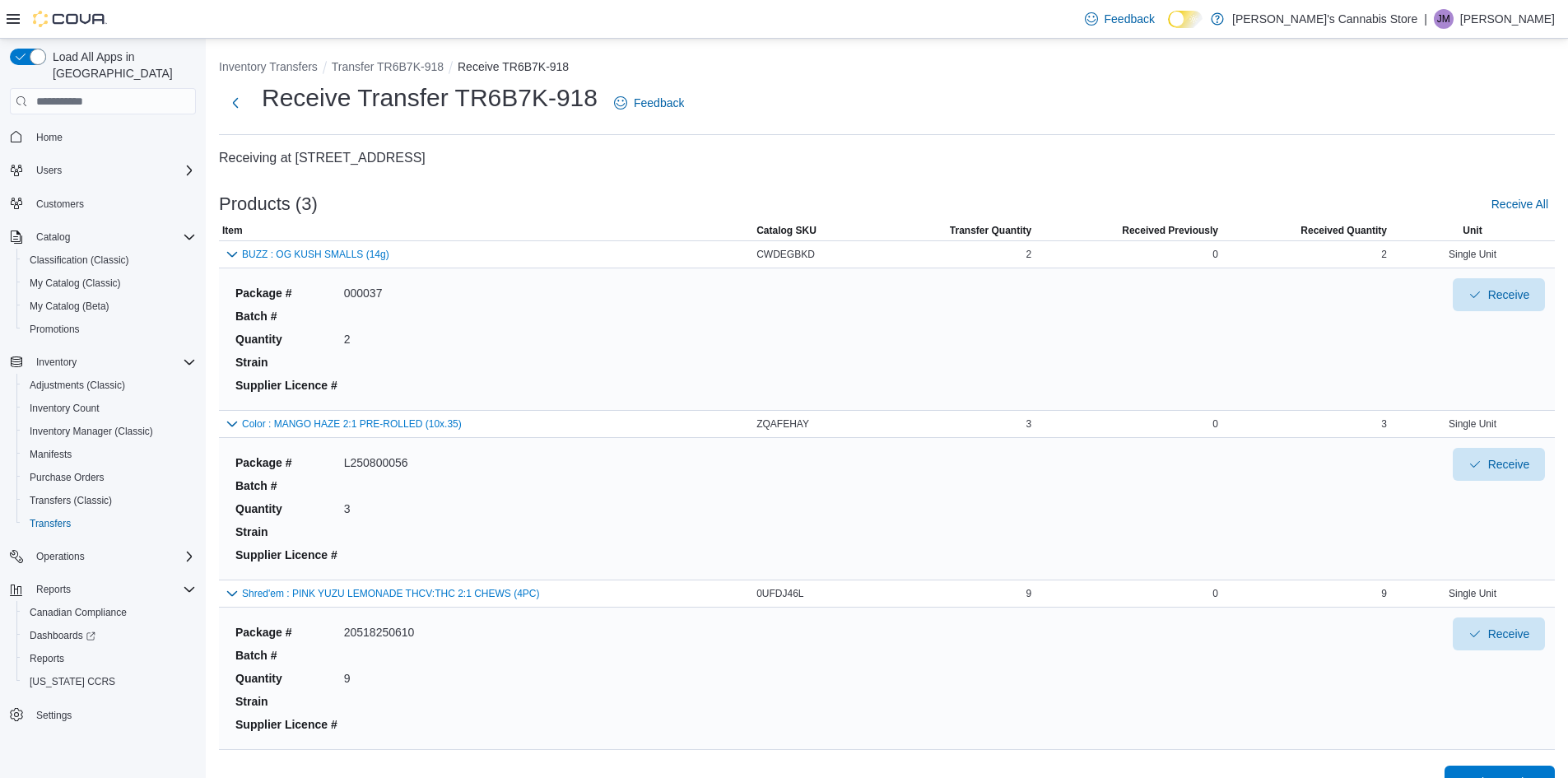
click at [1500, 772] on span "Receive Products" at bounding box center [1499, 782] width 91 height 33
